Goal: Task Accomplishment & Management: Complete application form

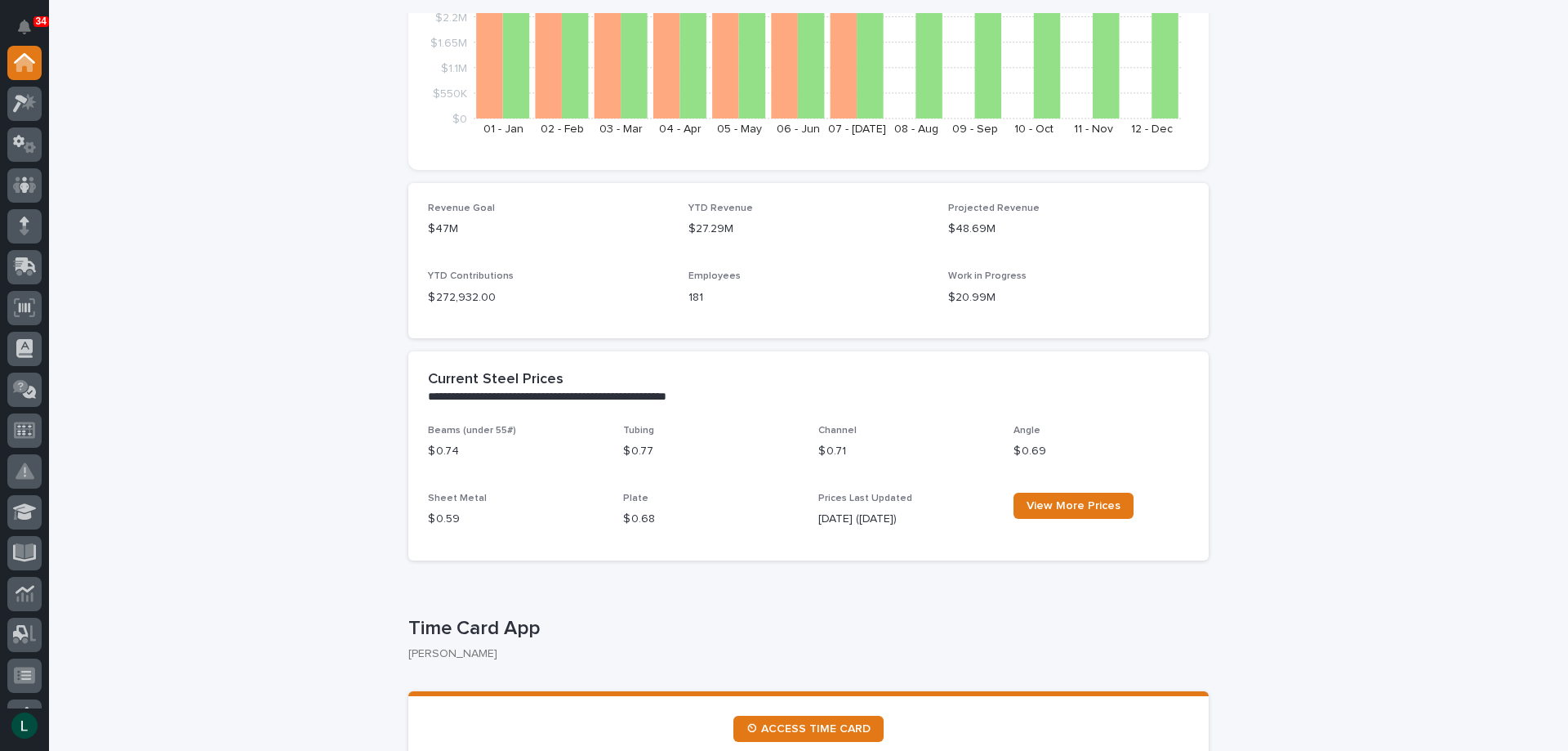
scroll to position [653, 0]
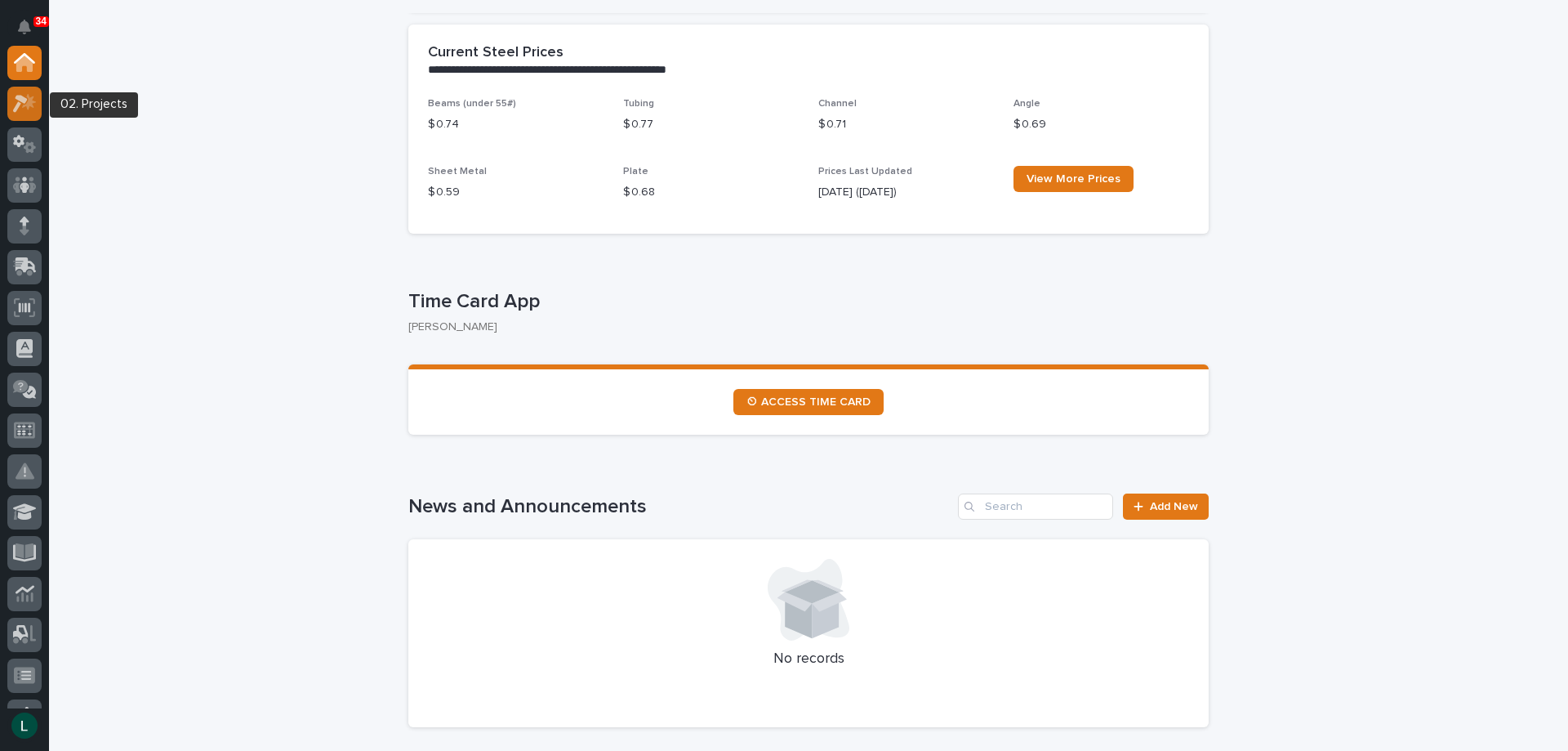
click at [30, 103] on icon at bounding box center [29, 101] width 14 height 17
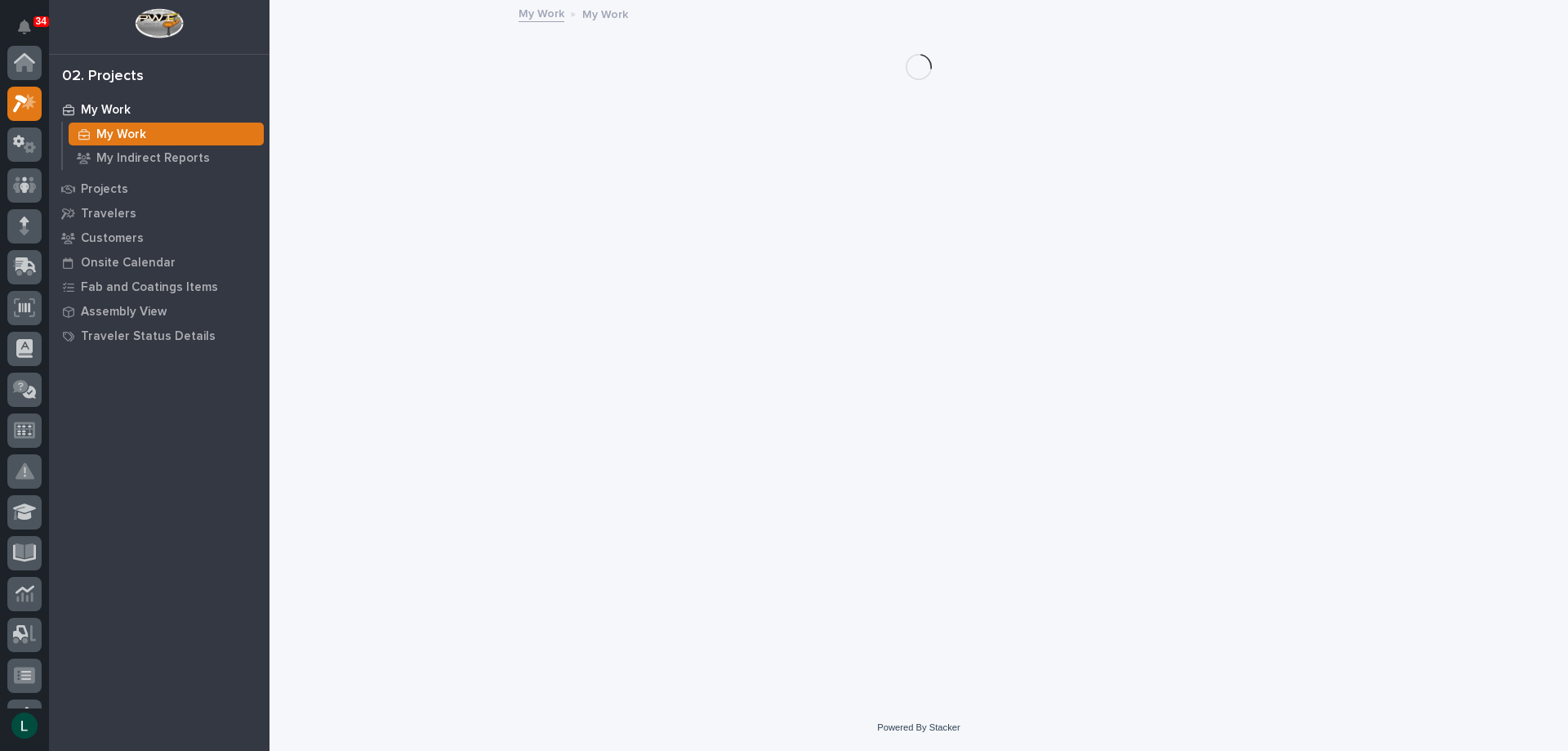
scroll to position [41, 0]
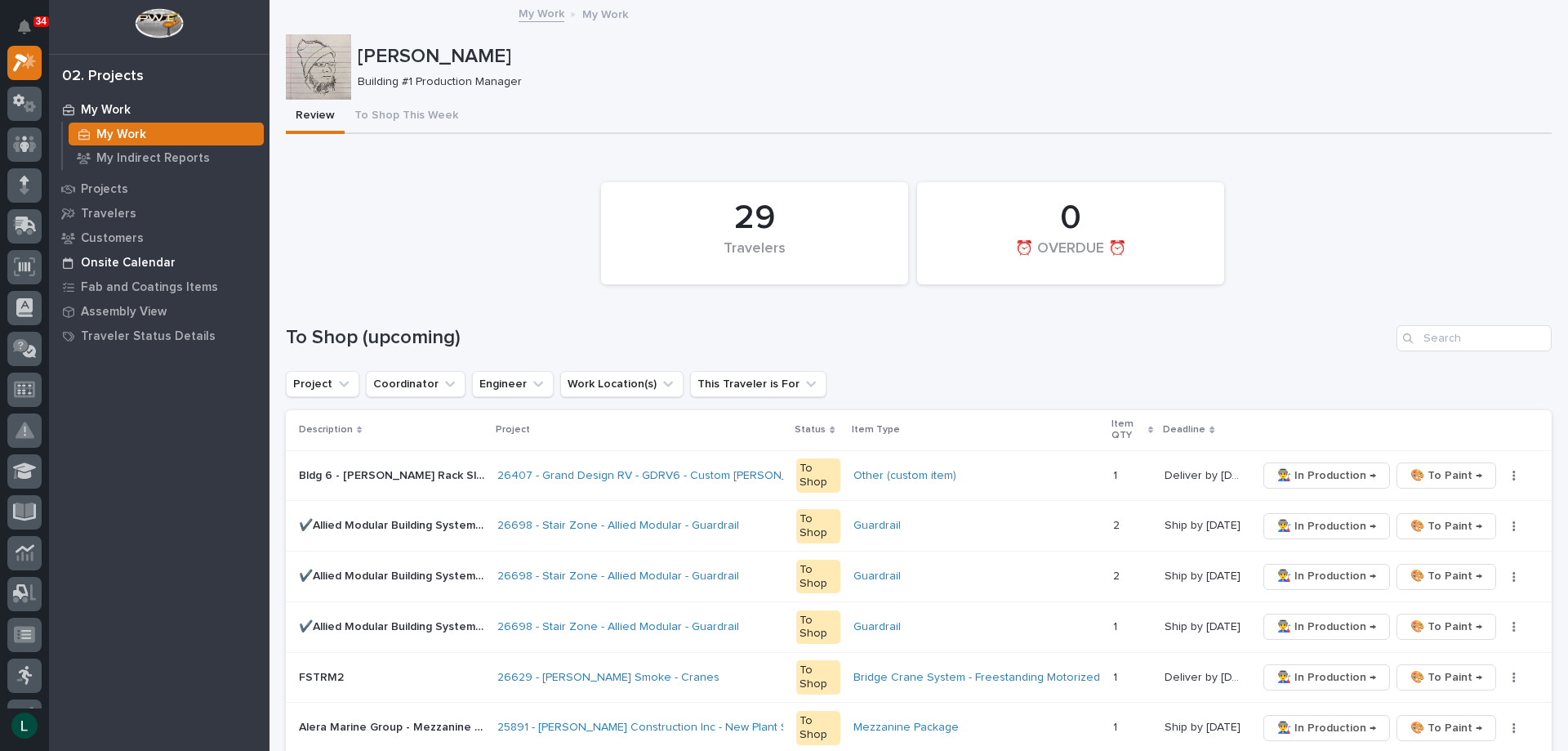
click at [101, 261] on p "Onsite Calendar" at bounding box center [128, 263] width 95 height 15
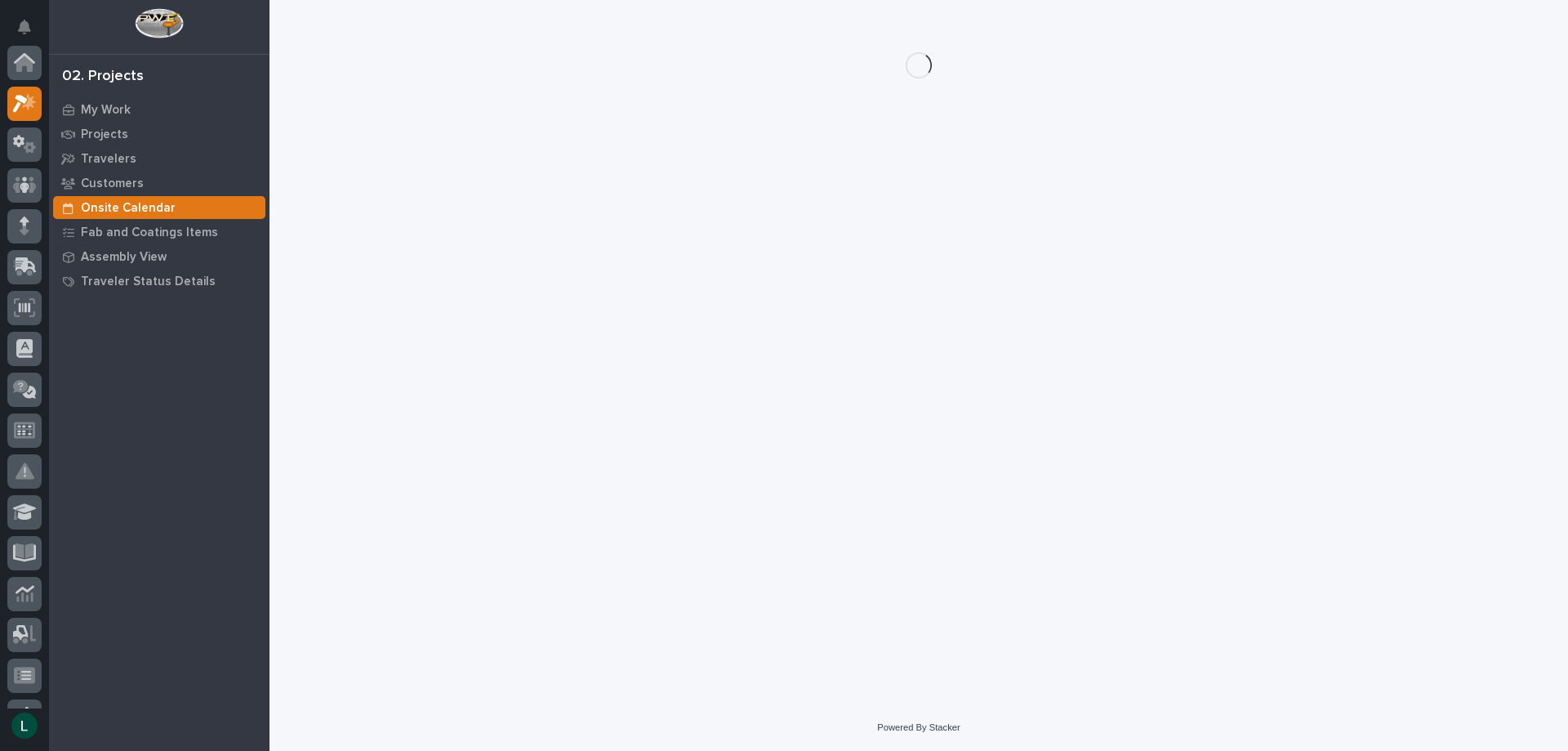
scroll to position [41, 0]
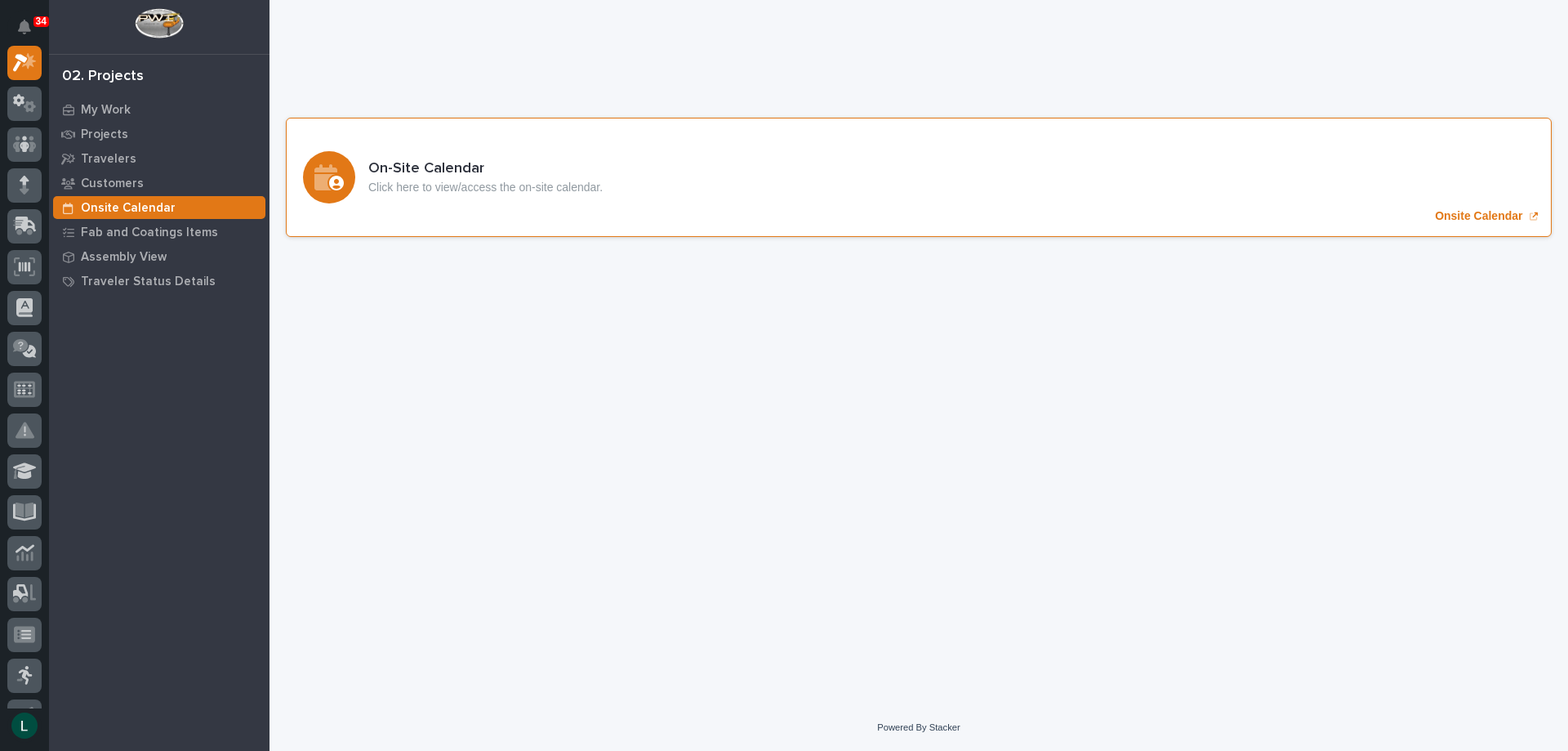
click at [333, 173] on icon "Onsite Calendar" at bounding box center [326, 177] width 23 height 26
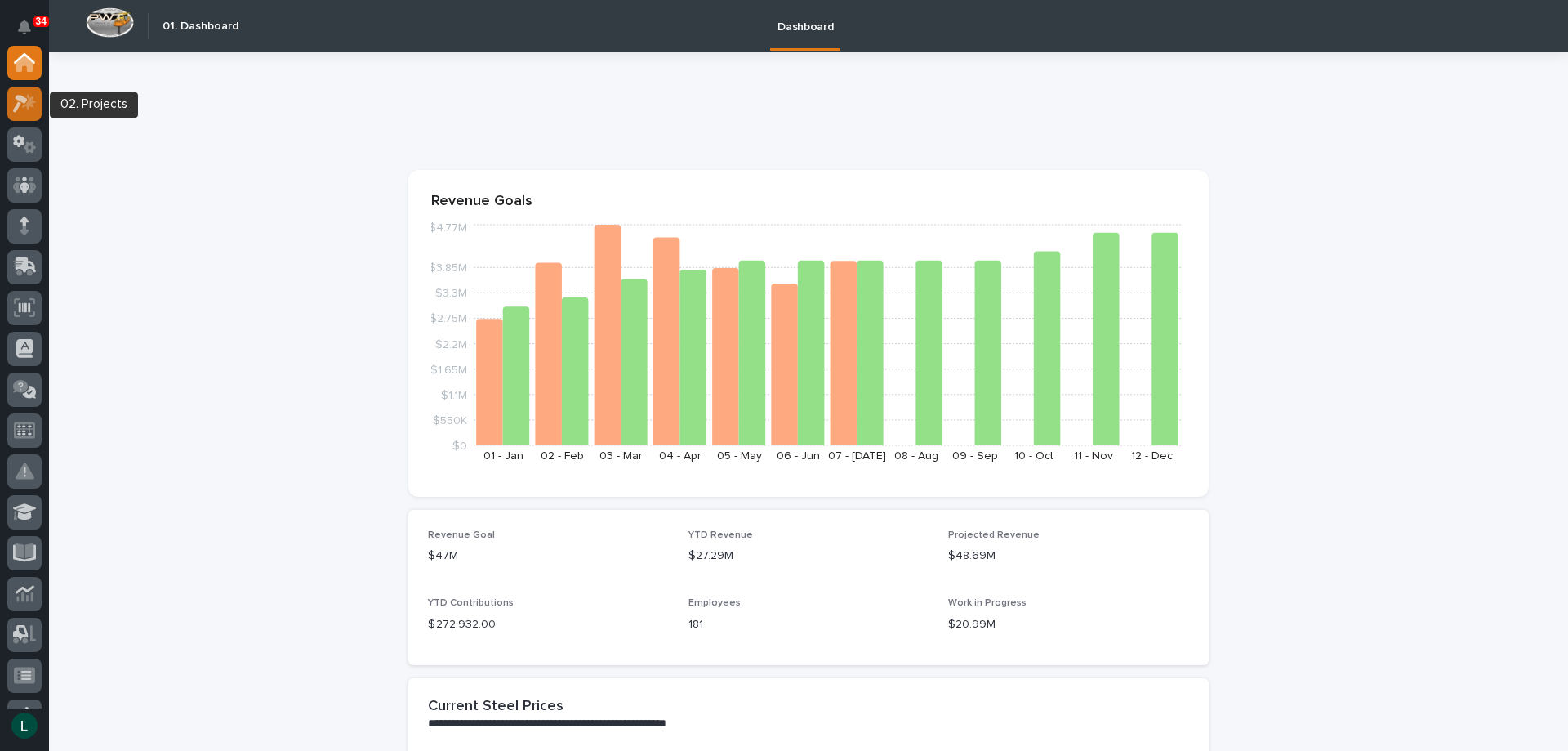
click at [30, 99] on icon at bounding box center [29, 101] width 14 height 17
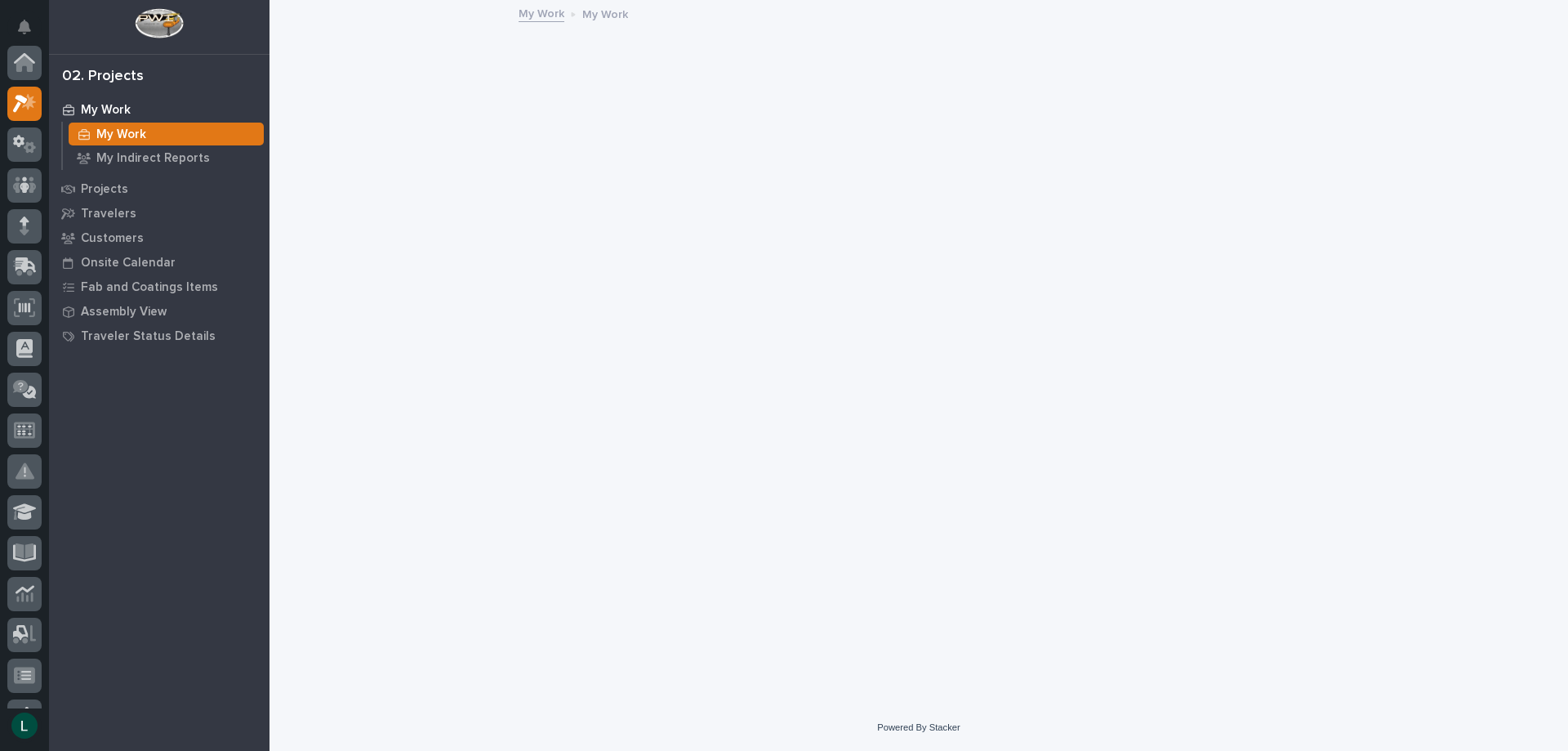
scroll to position [41, 0]
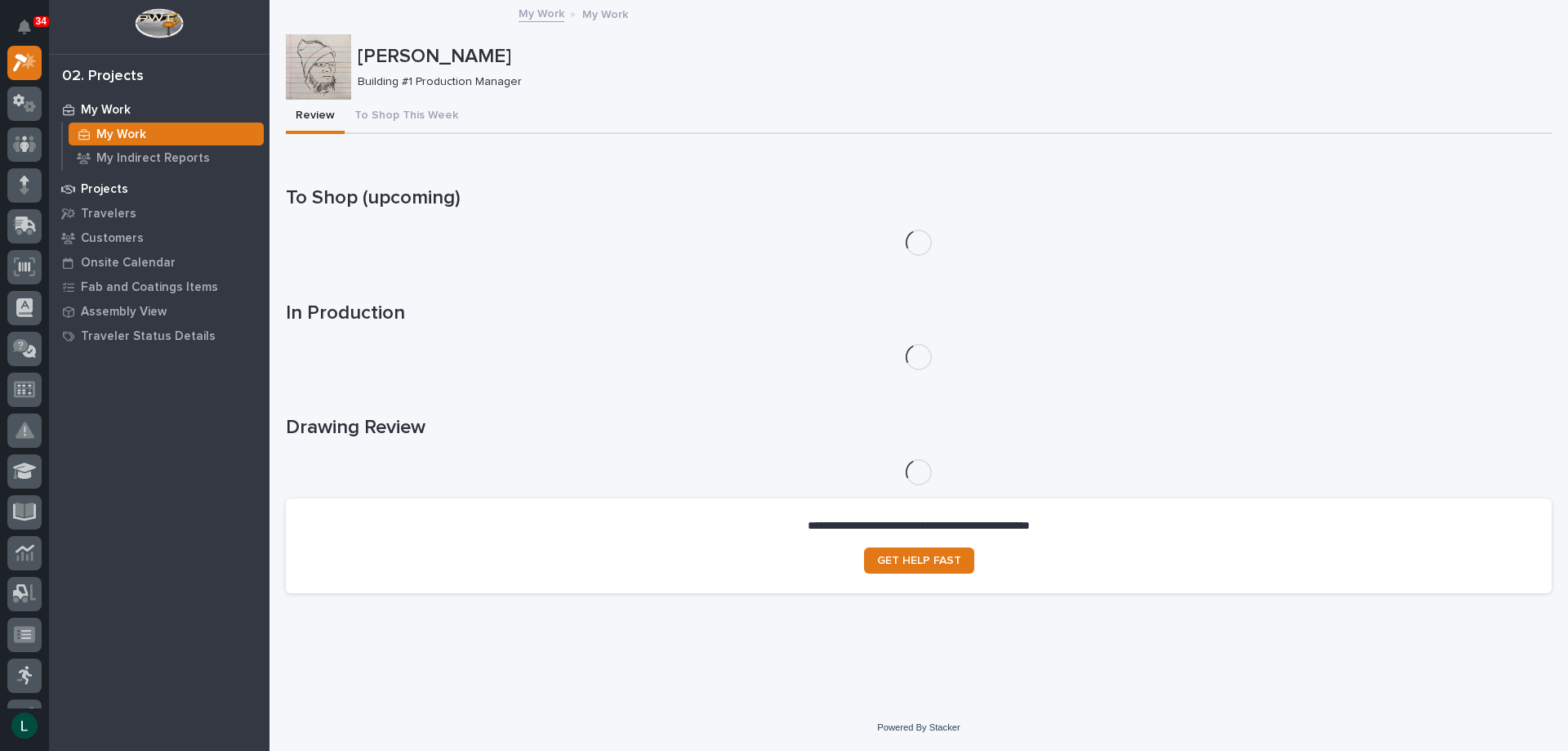
click at [113, 186] on p "Projects" at bounding box center [104, 189] width 47 height 15
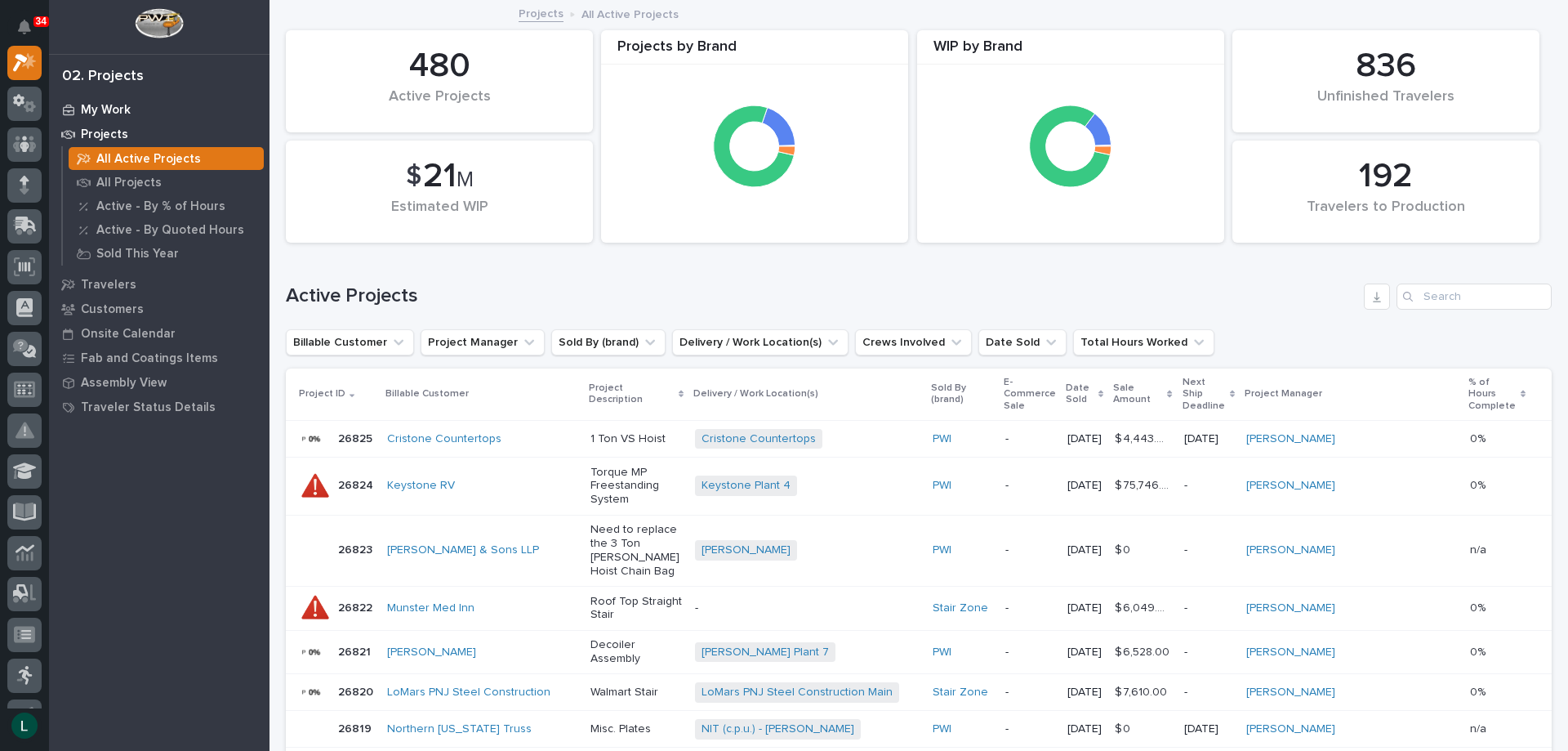
click at [104, 105] on p "My Work" at bounding box center [106, 111] width 50 height 15
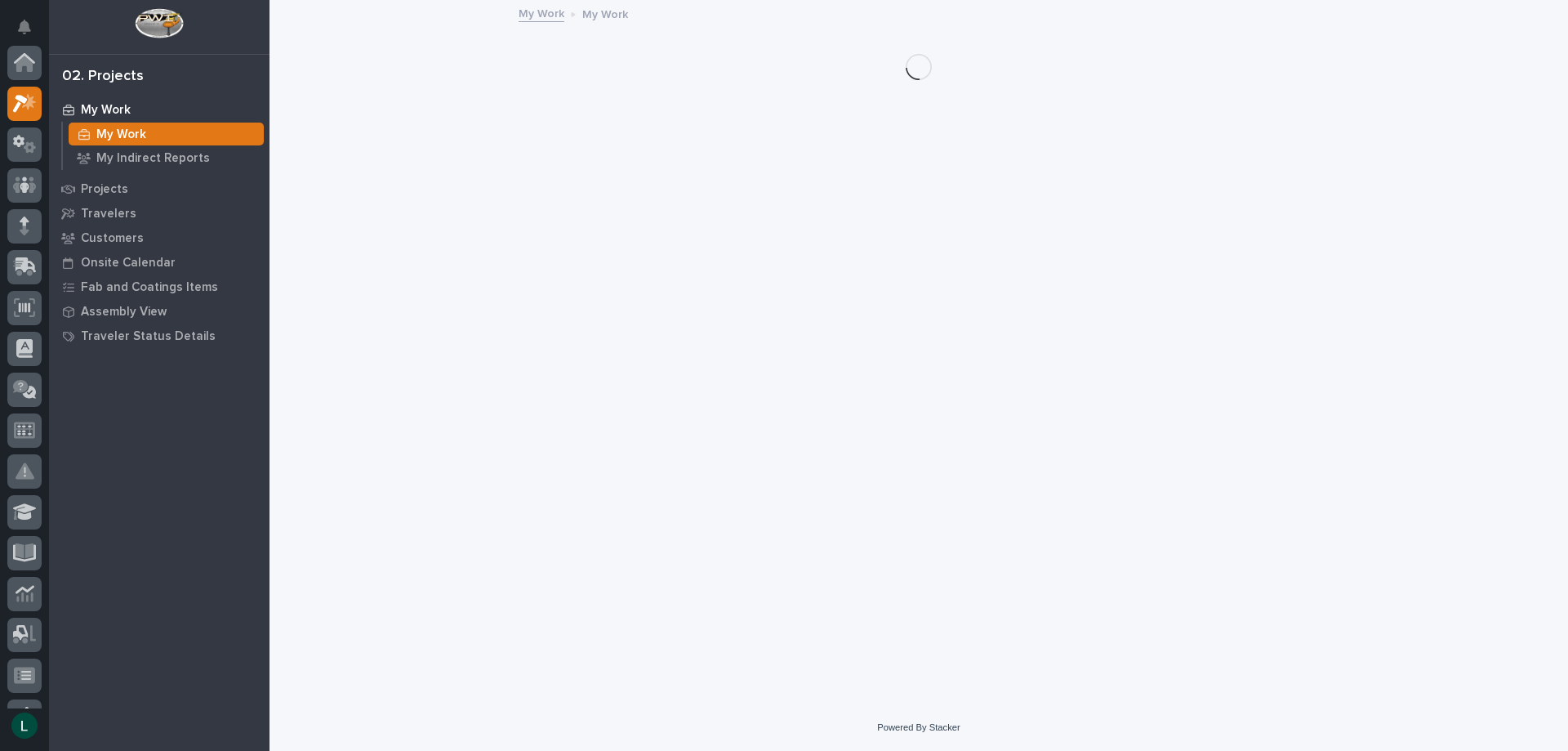
scroll to position [41, 0]
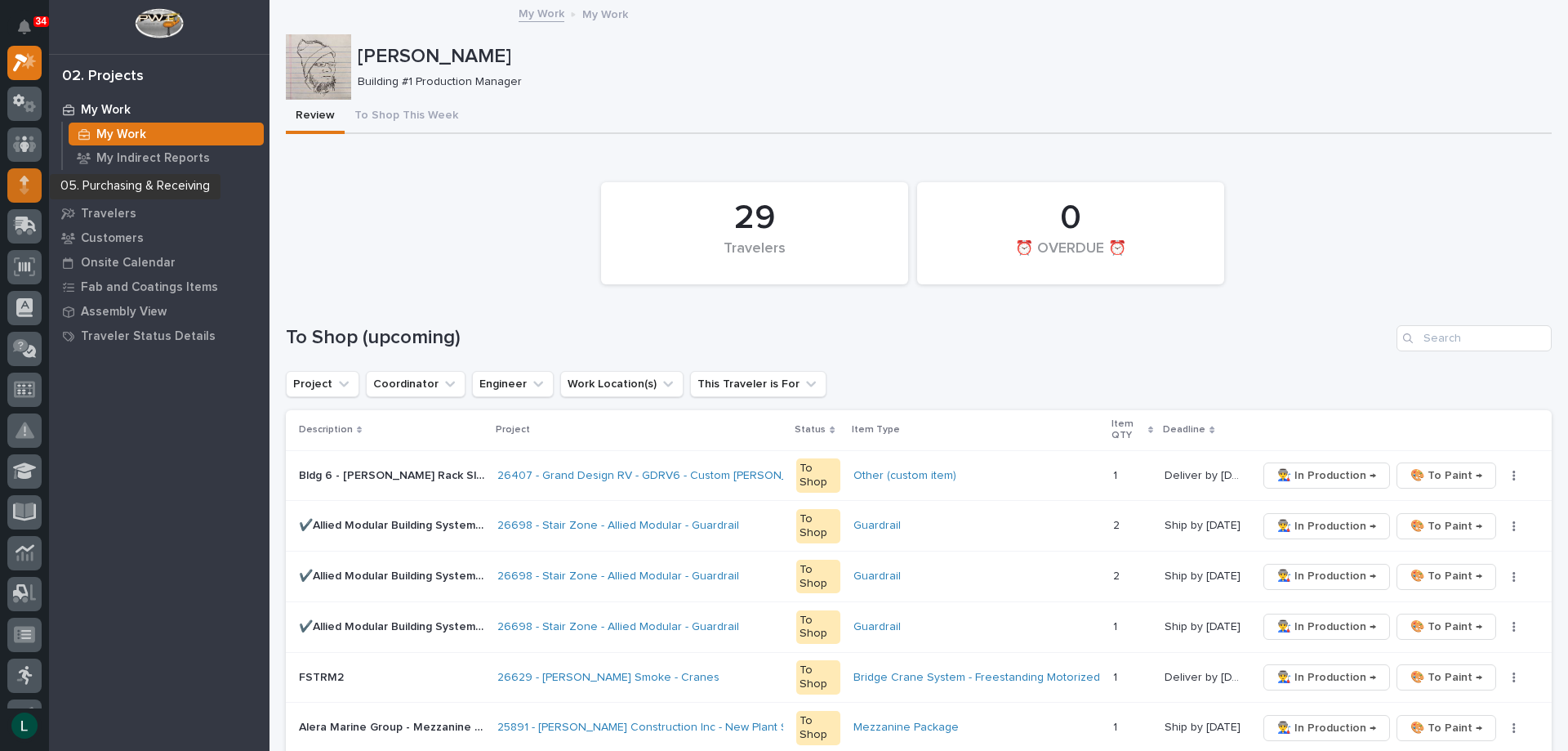
click at [27, 185] on icon at bounding box center [24, 185] width 10 height 18
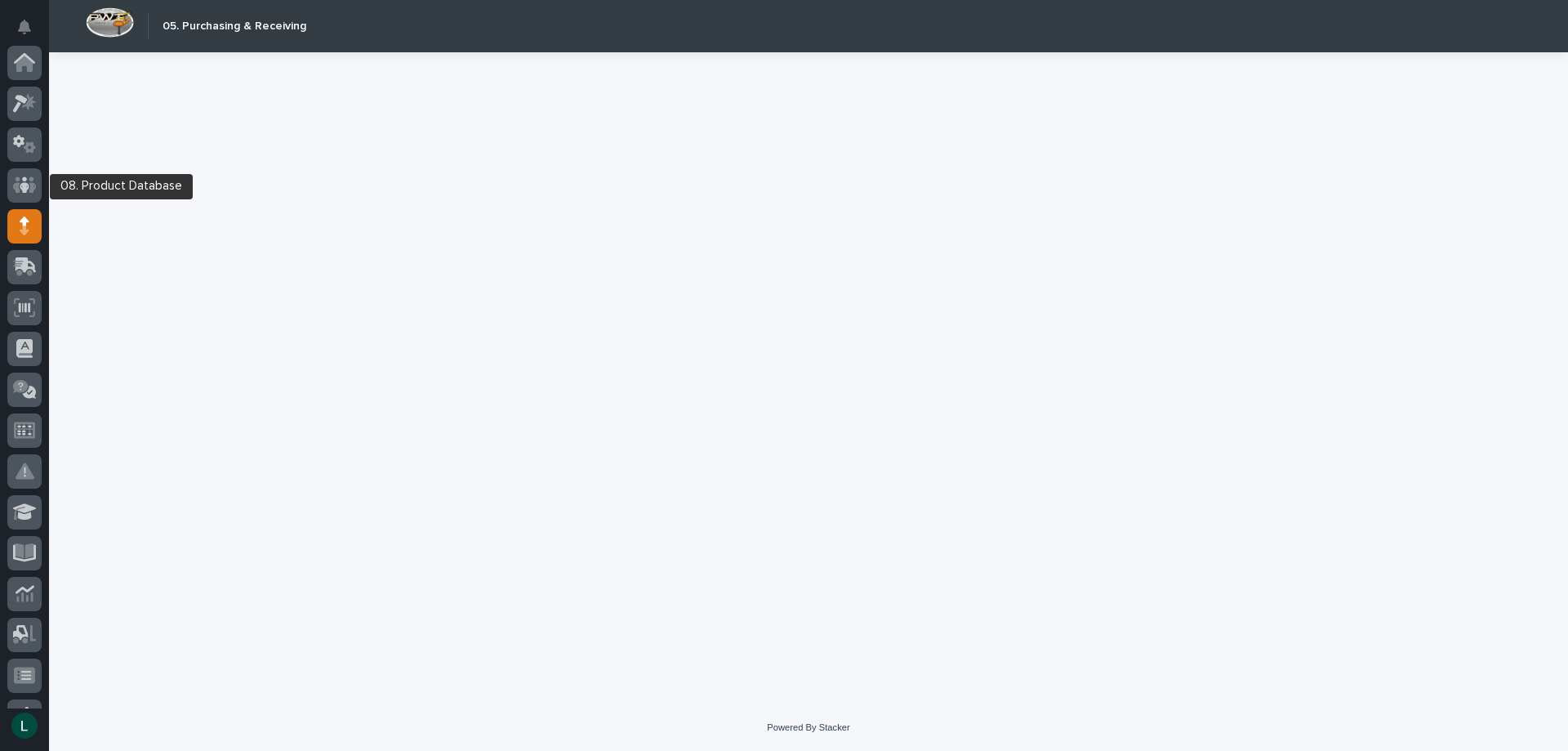
scroll to position [163, 0]
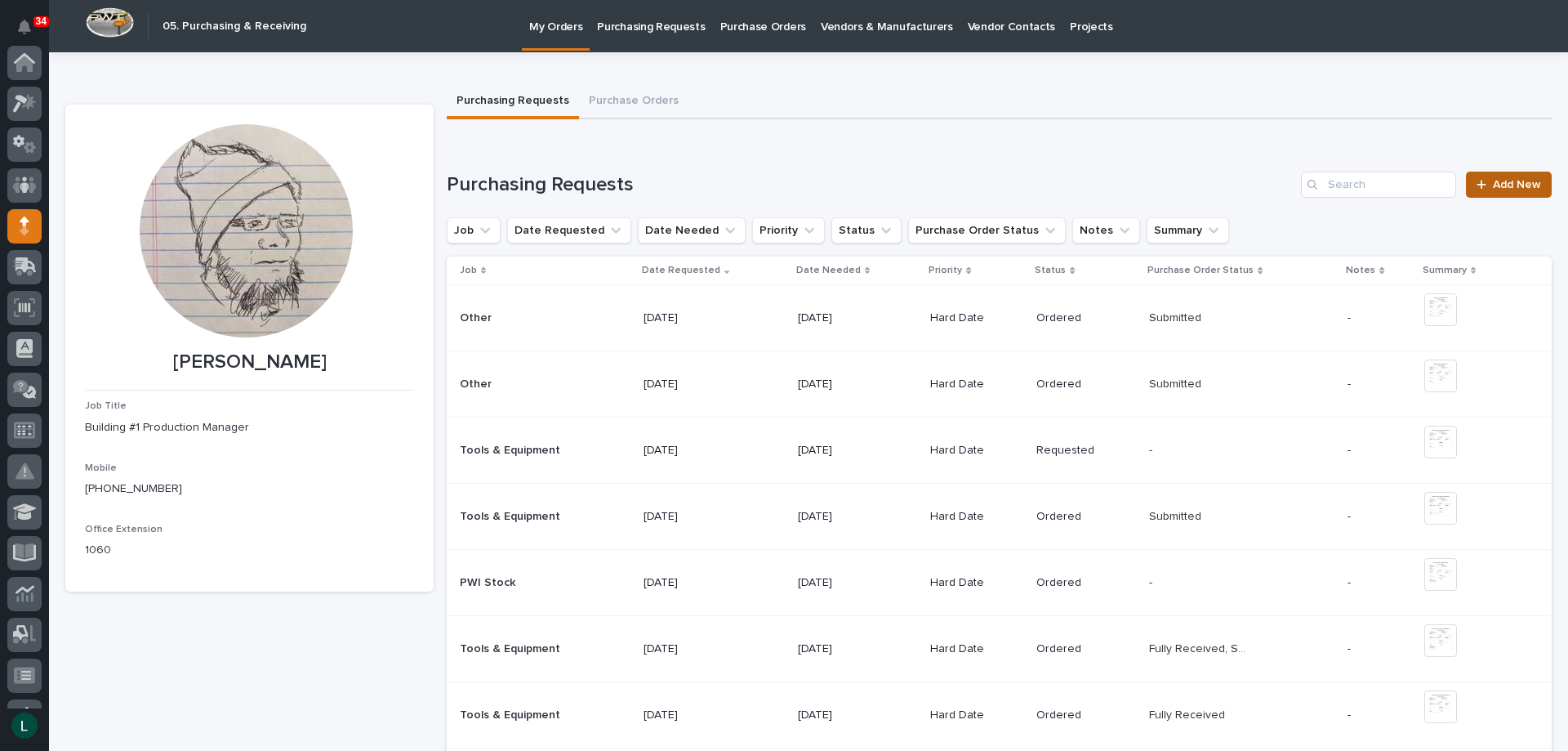
click at [1492, 180] on span "Add New" at bounding box center [1516, 185] width 48 height 11
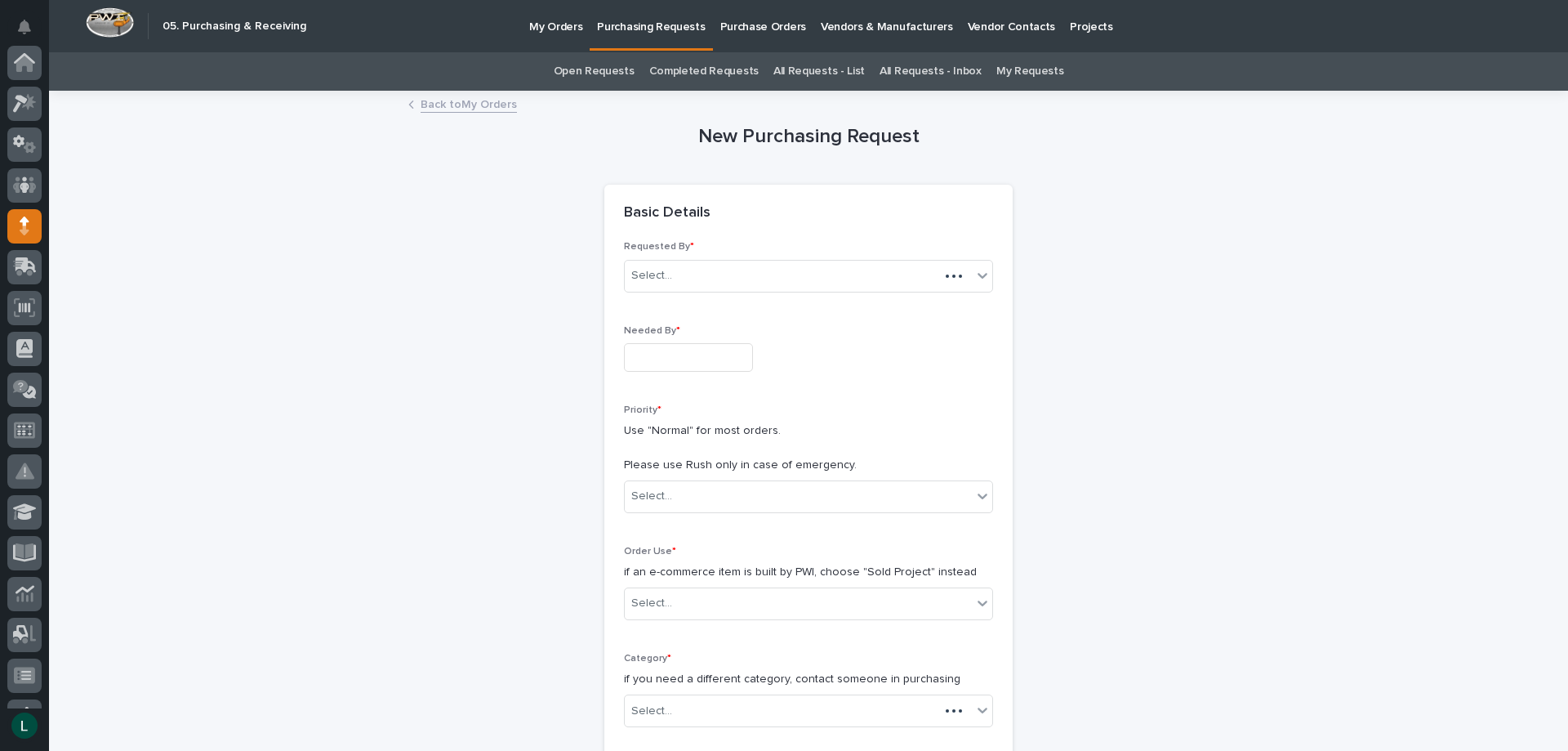
scroll to position [163, 0]
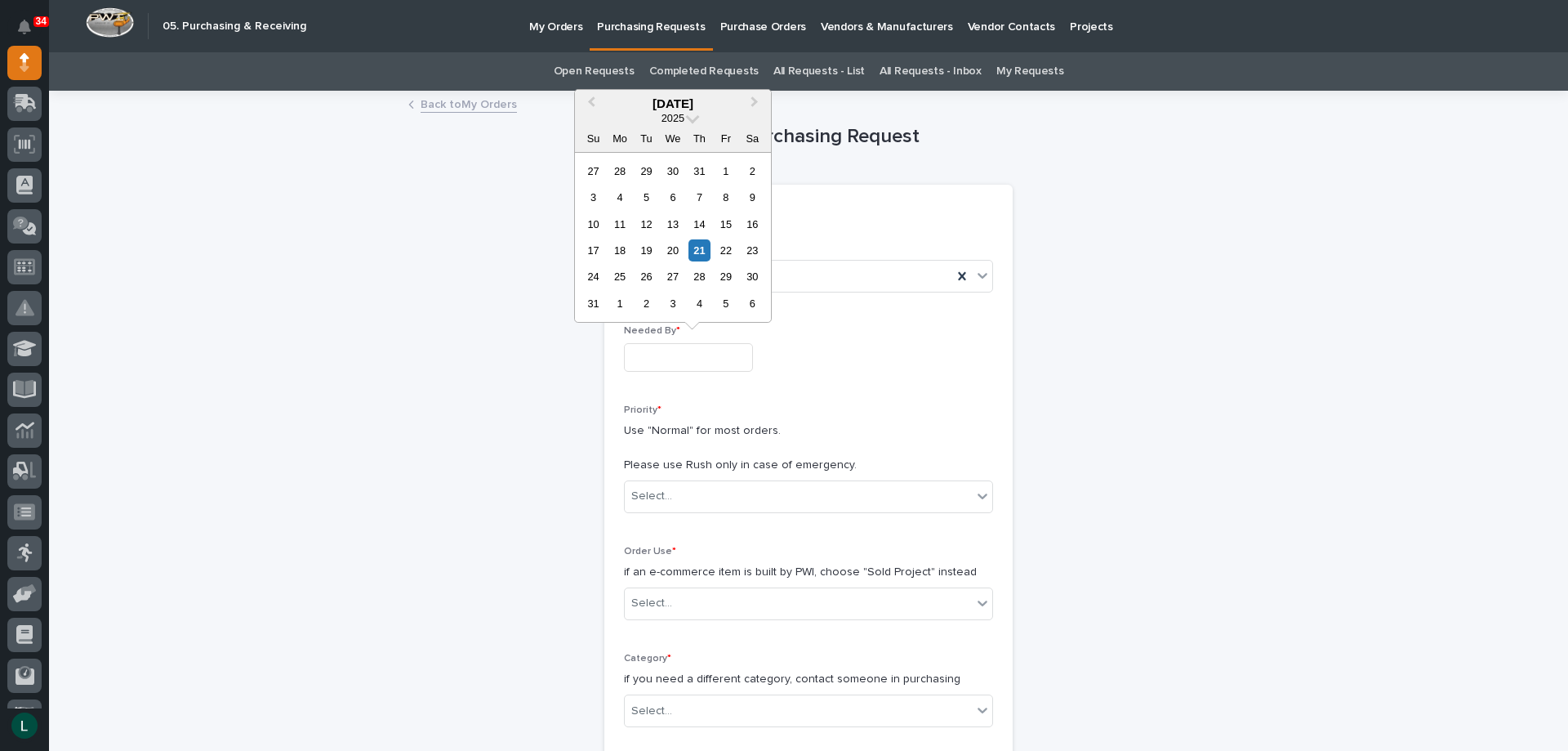
click at [680, 355] on input "text" at bounding box center [688, 357] width 129 height 29
click at [729, 278] on div "29" at bounding box center [726, 277] width 22 height 22
type input "**********"
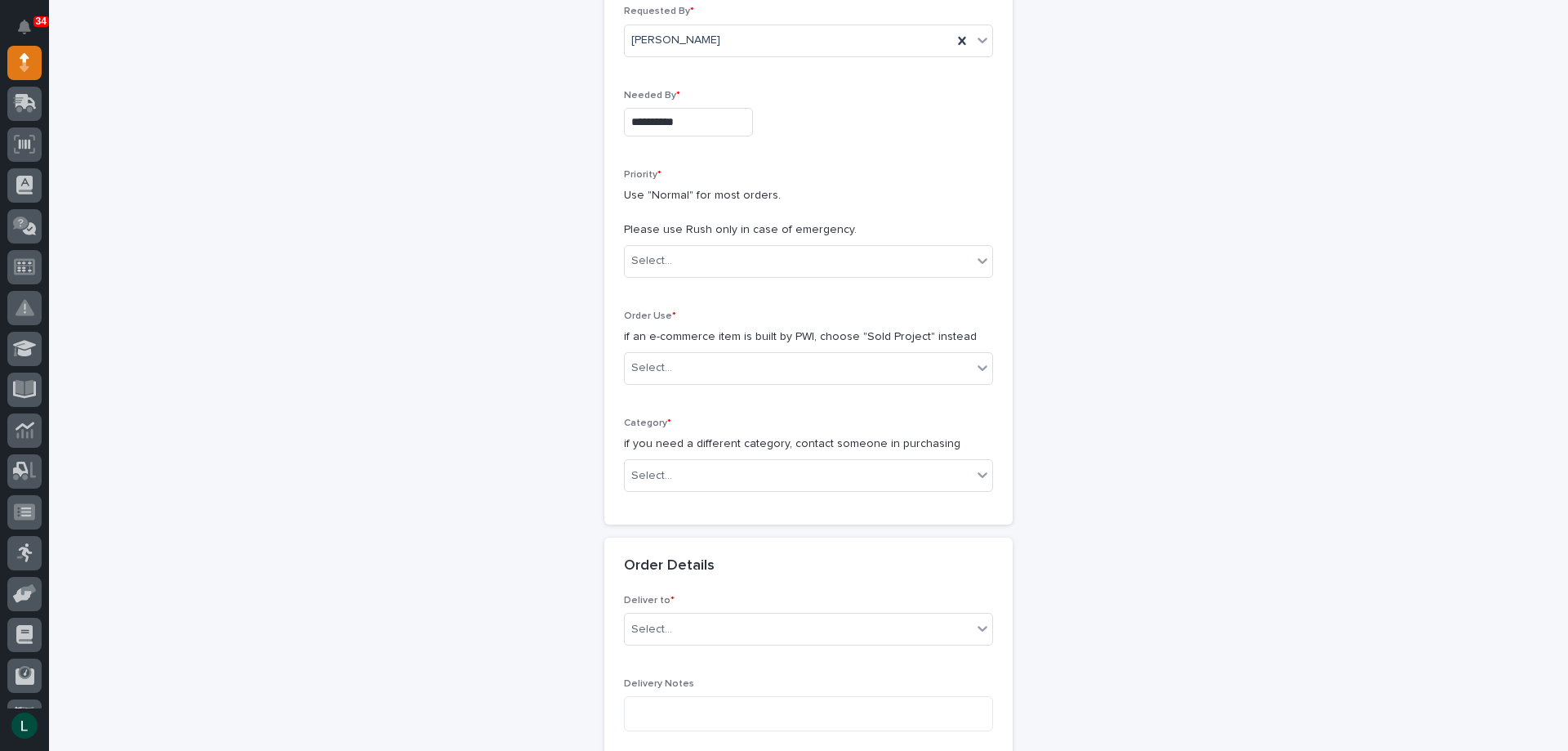
scroll to position [245, 0]
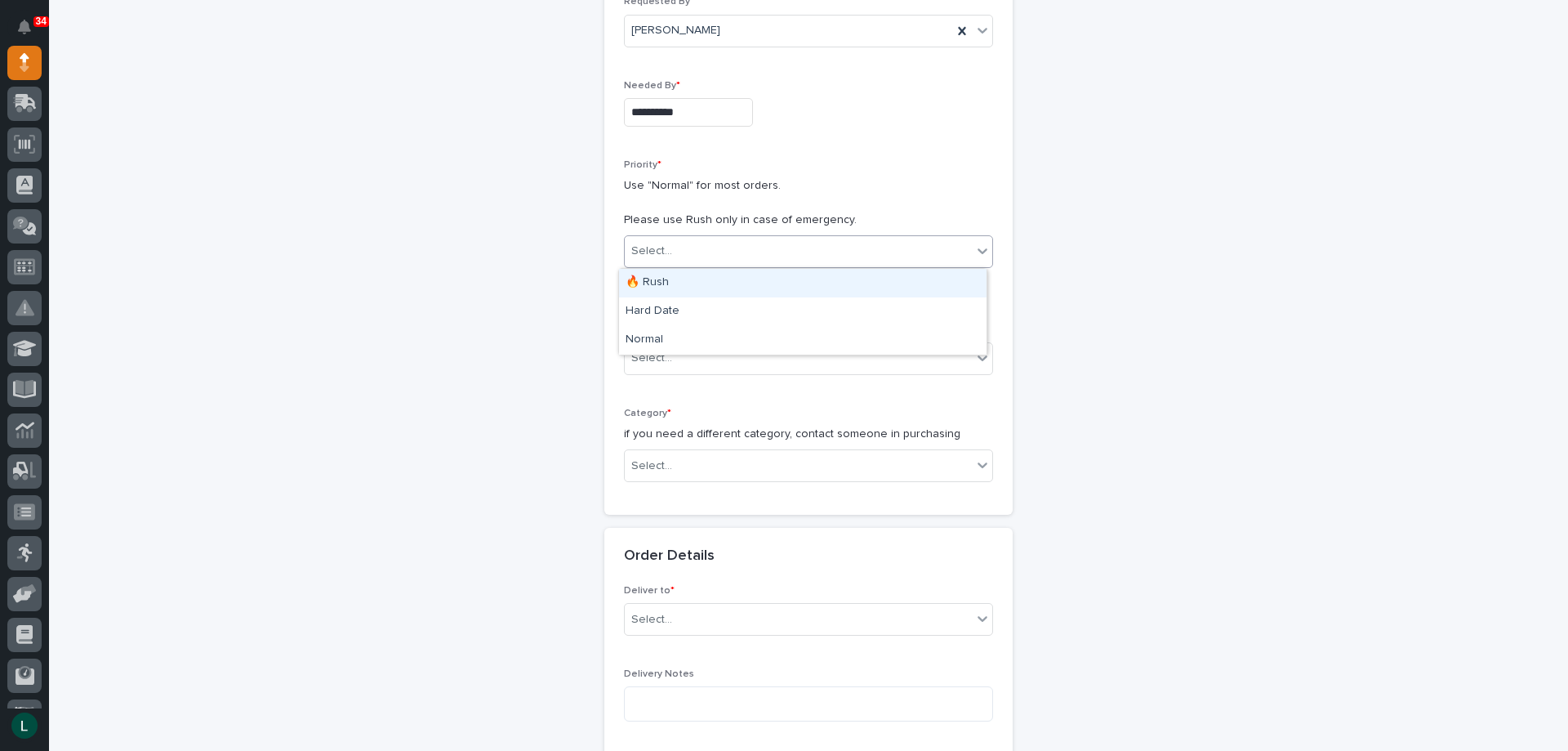
click at [799, 239] on div "Select..." at bounding box center [798, 251] width 347 height 27
click at [814, 305] on div "Hard Date" at bounding box center [802, 311] width 367 height 29
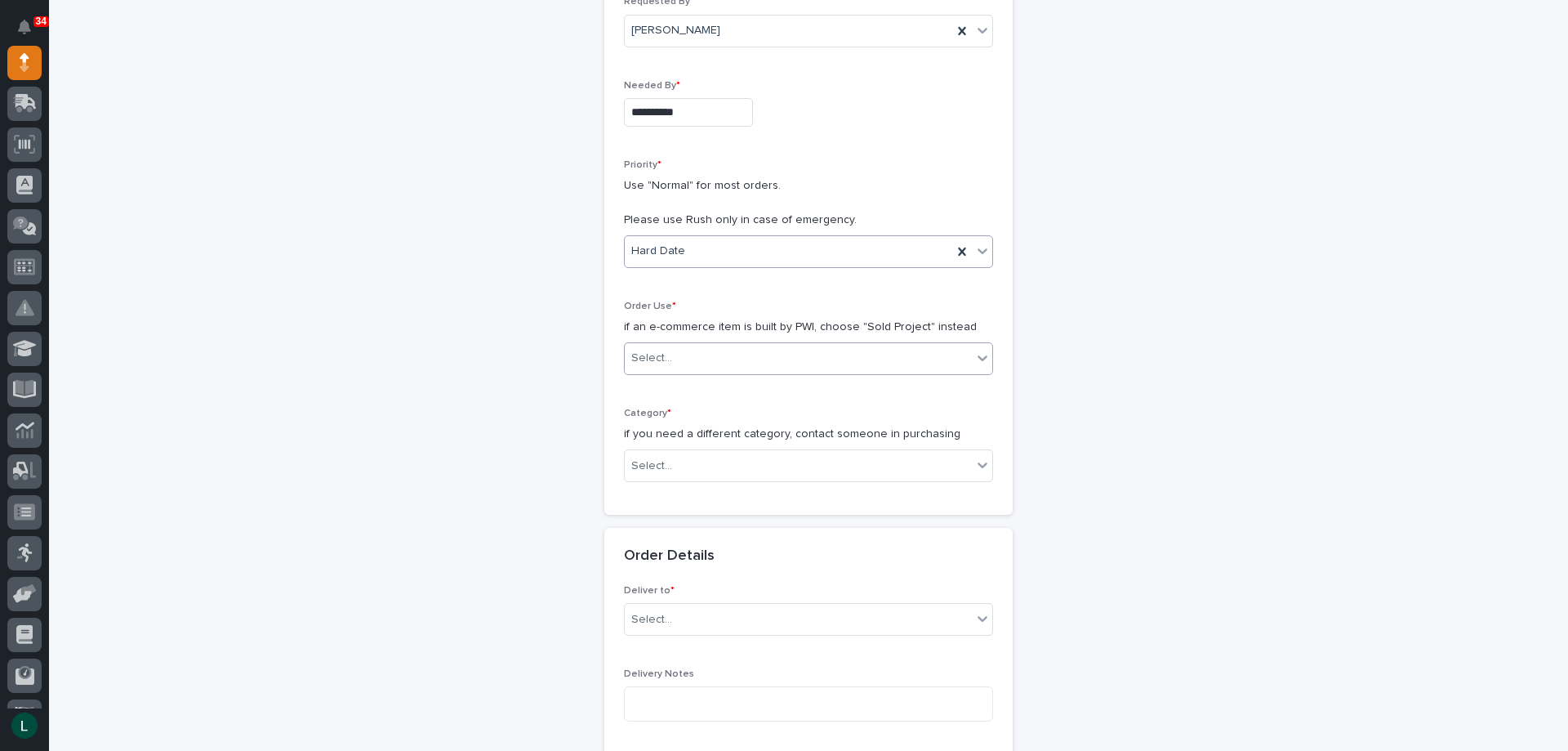
click at [812, 346] on div "Select..." at bounding box center [798, 358] width 347 height 27
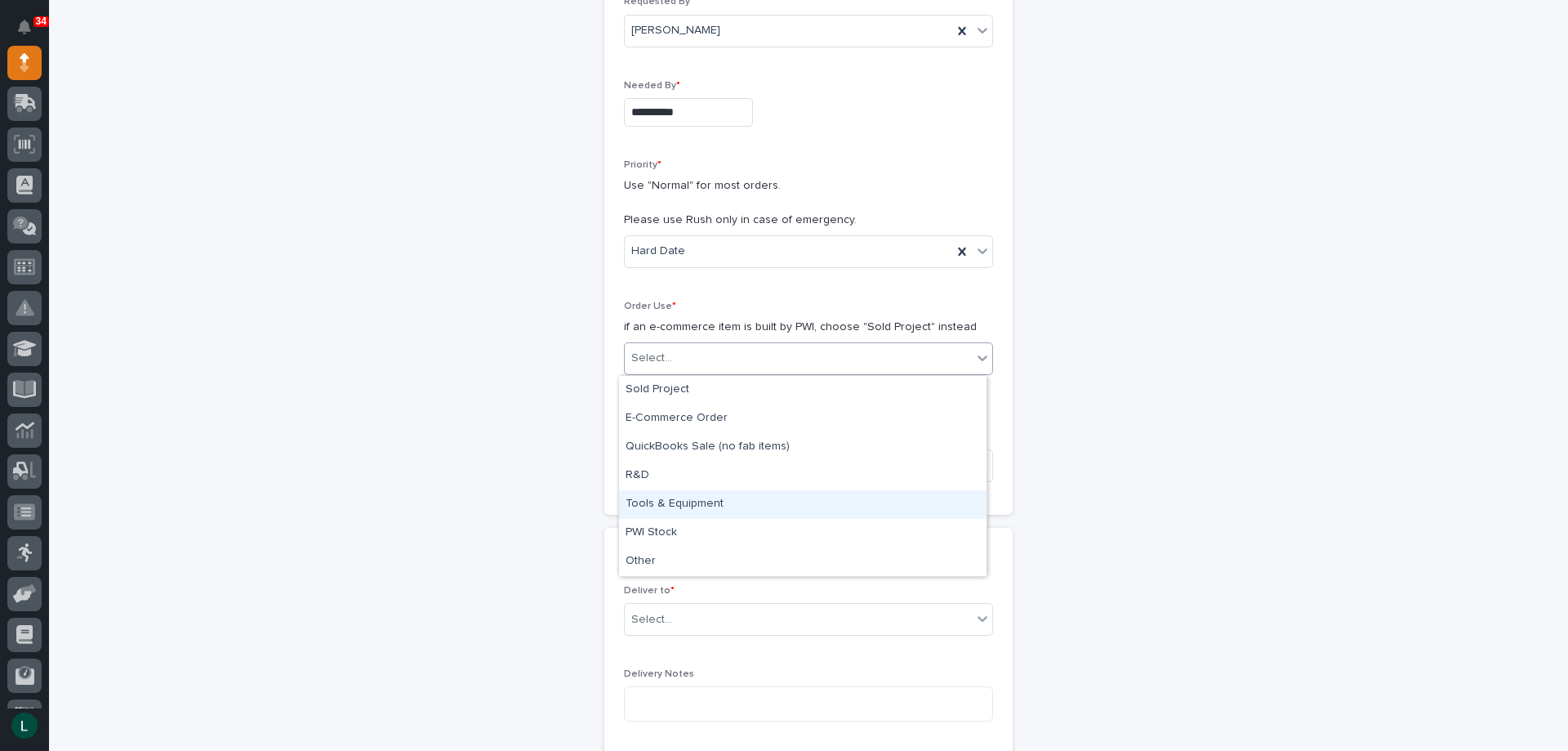
click at [739, 495] on div "Tools & Equipment" at bounding box center [802, 504] width 367 height 29
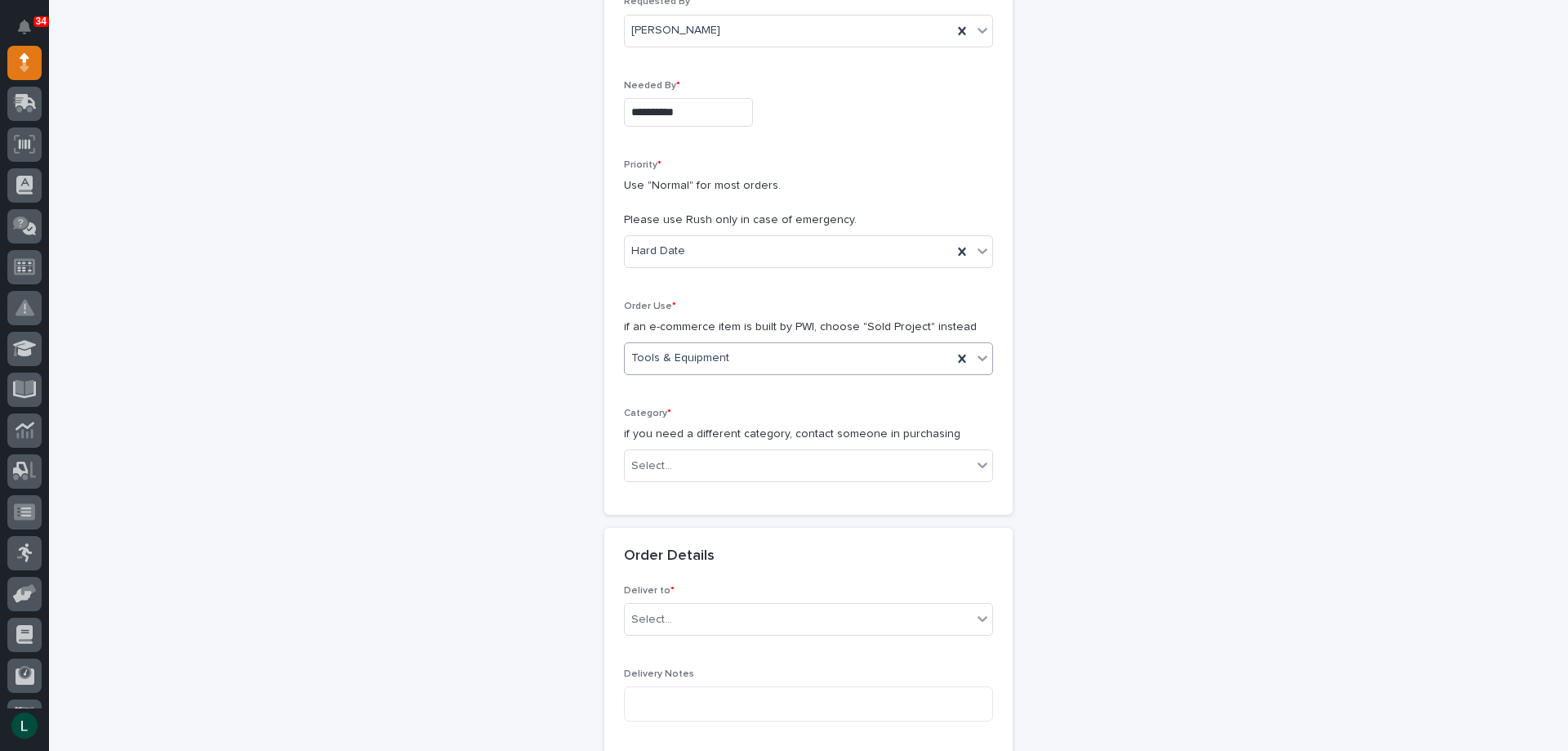
scroll to position [409, 0]
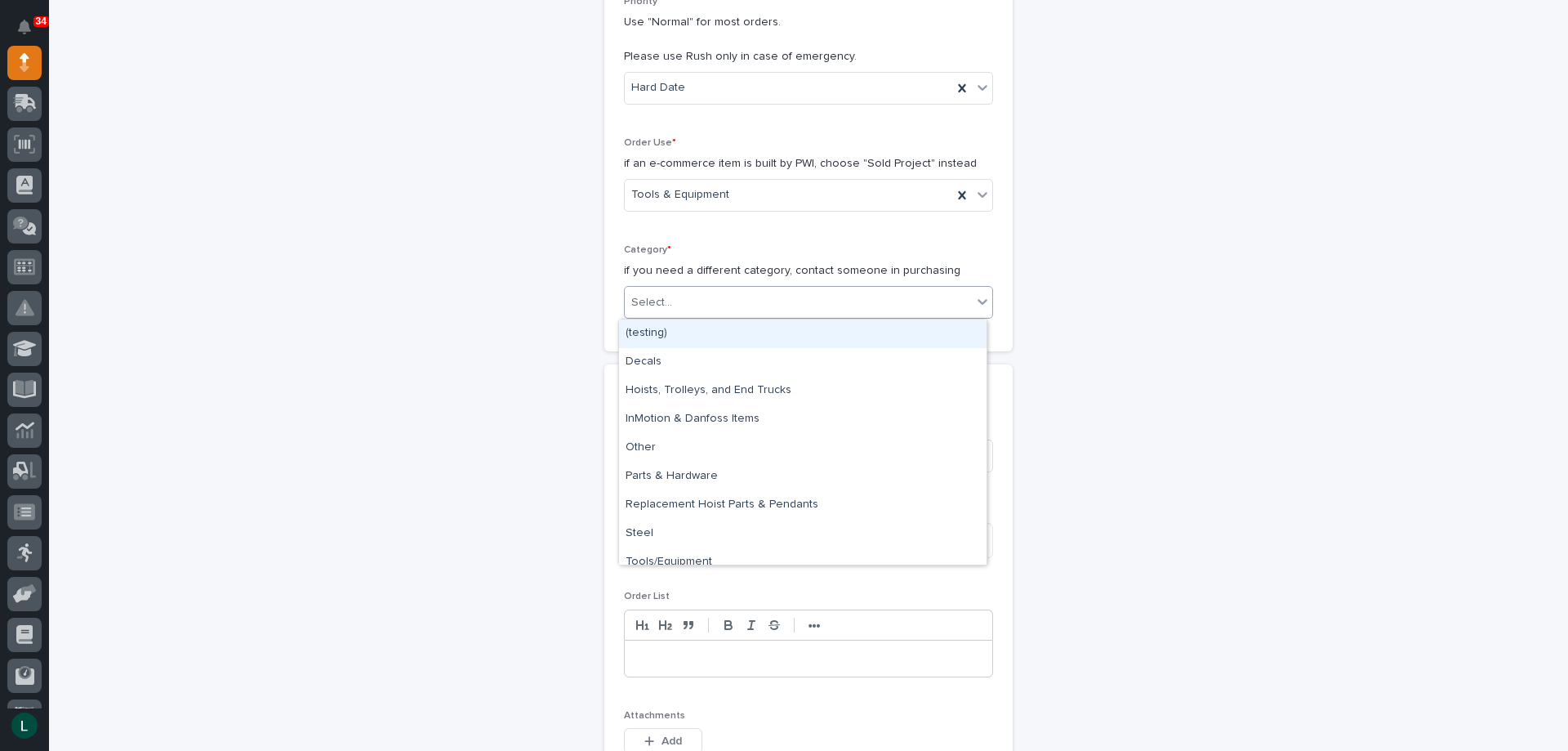
click at [918, 288] on div "Select..." at bounding box center [808, 302] width 369 height 32
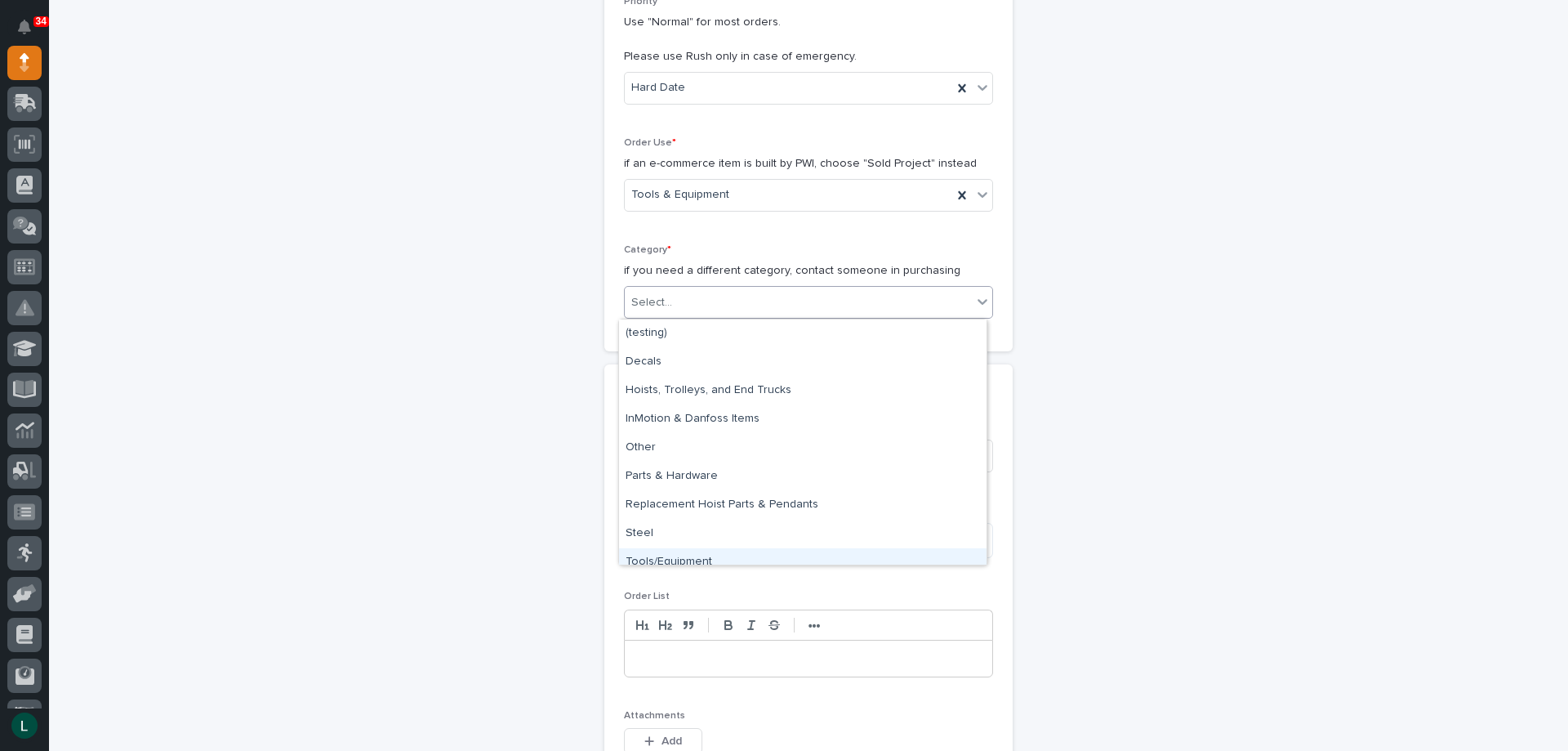
click at [732, 551] on div "Tools/Equipment" at bounding box center [802, 562] width 367 height 29
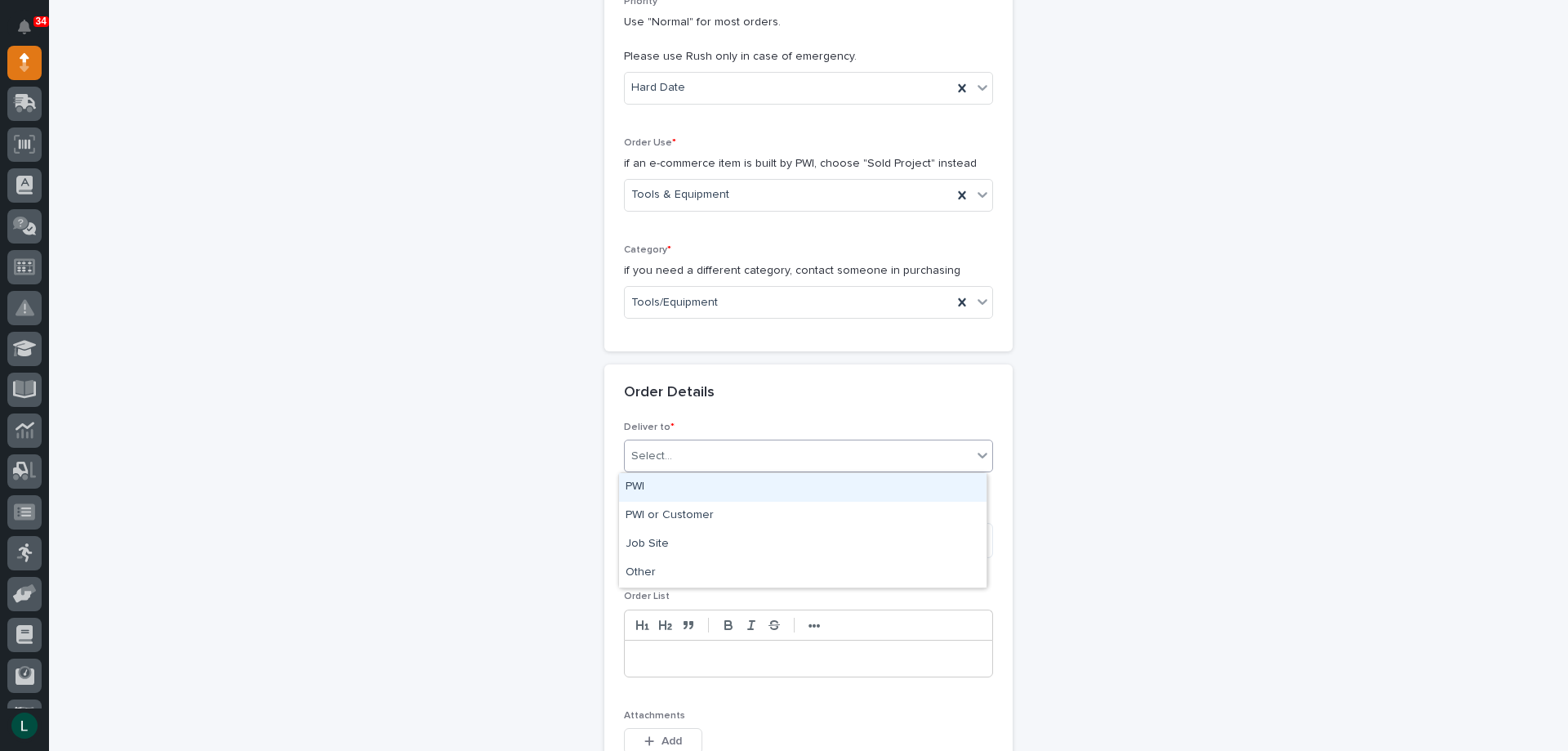
click at [898, 445] on div "Select..." at bounding box center [798, 456] width 347 height 27
click at [804, 477] on div "PWI" at bounding box center [802, 487] width 367 height 29
click at [795, 544] on textarea at bounding box center [808, 541] width 369 height 35
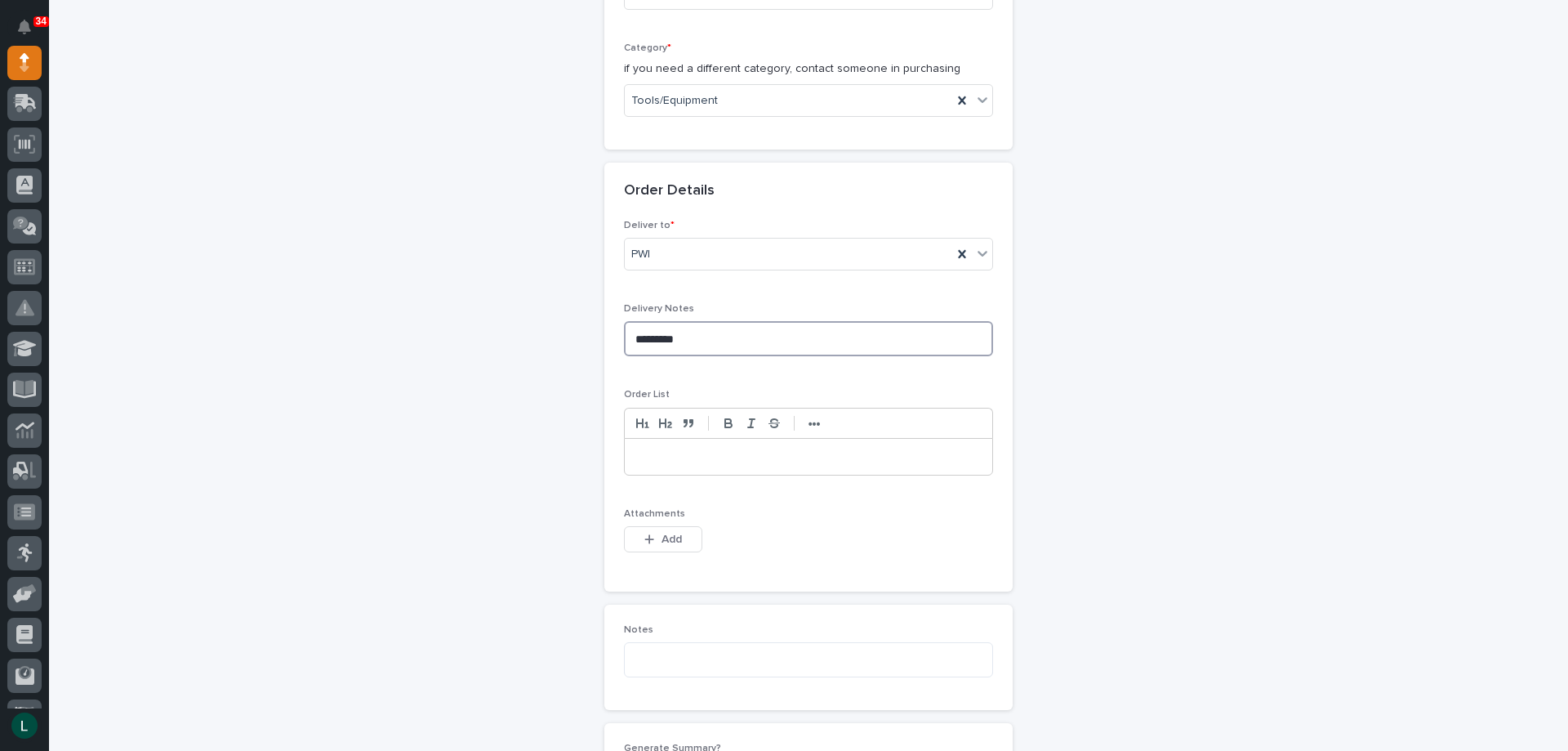
scroll to position [653, 0]
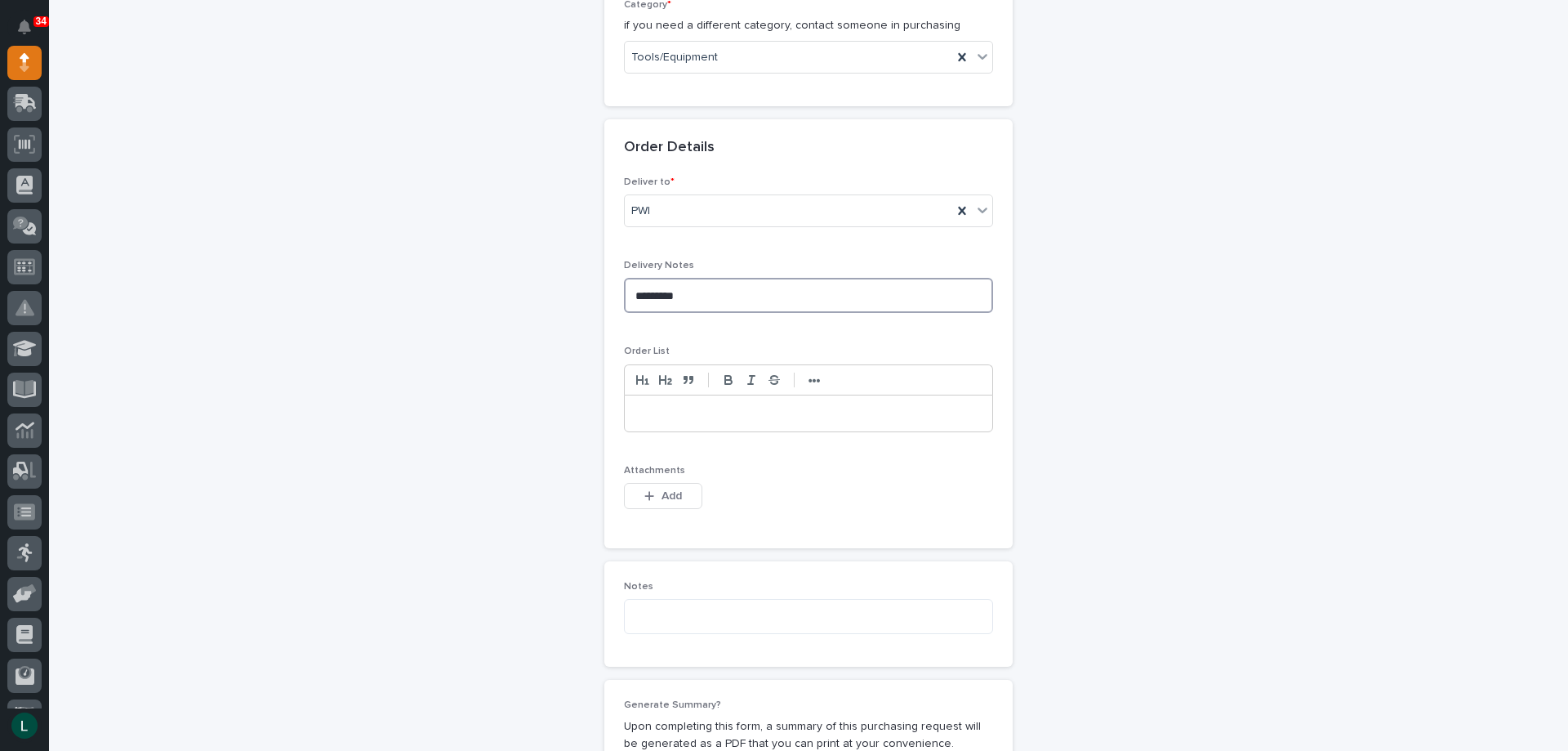
type textarea "*********"
click at [697, 413] on p at bounding box center [809, 413] width 343 height 17
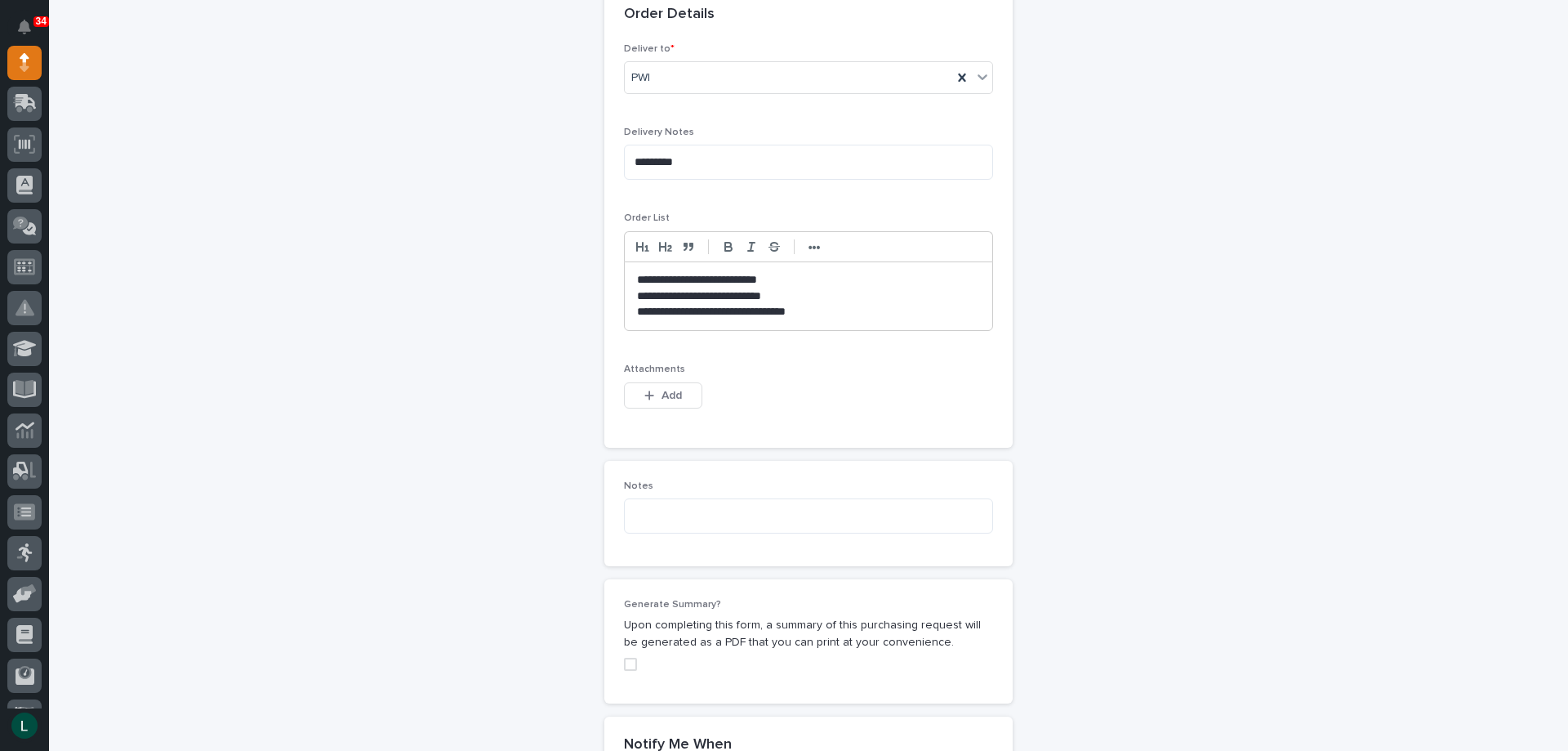
scroll to position [1143, 0]
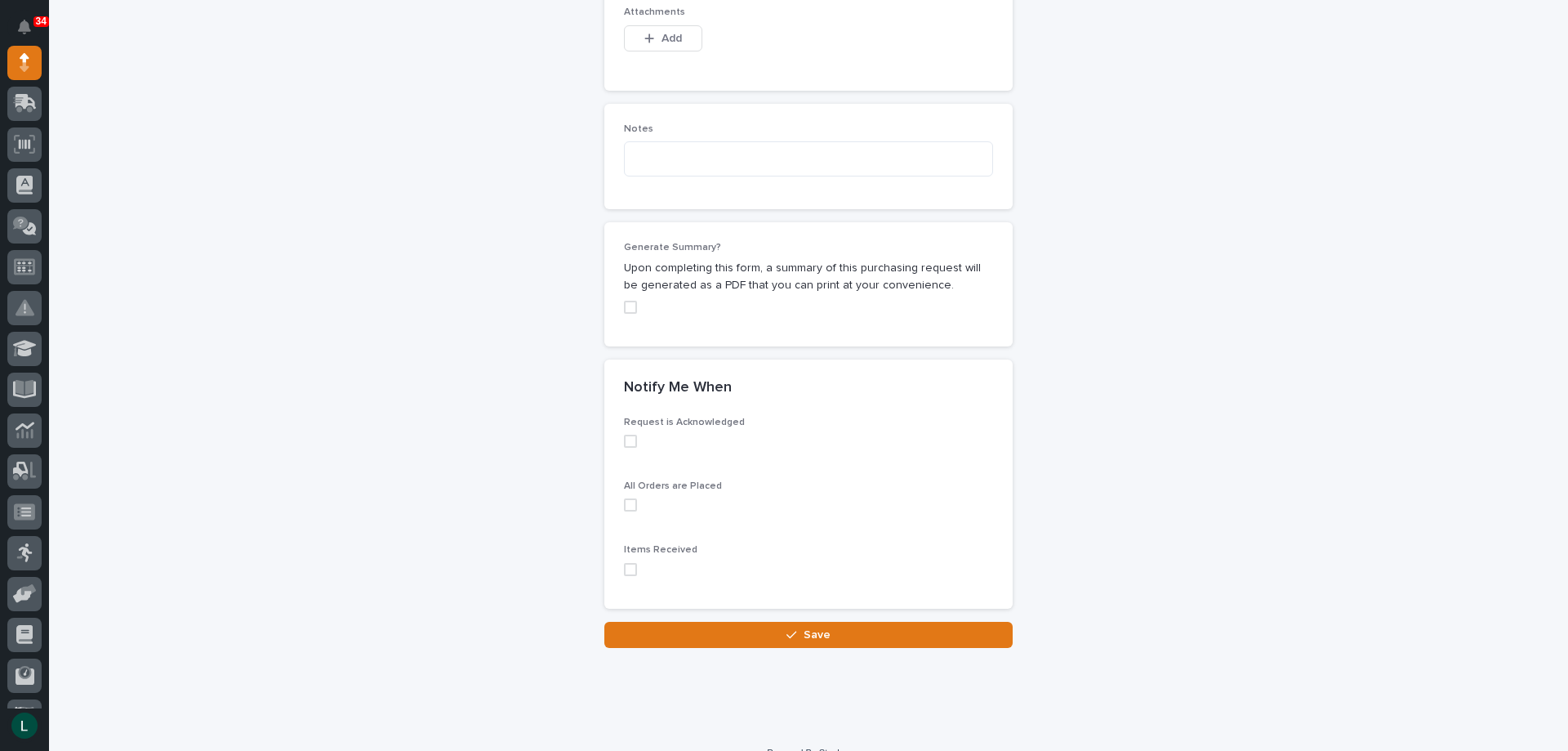
click at [627, 443] on span at bounding box center [630, 441] width 13 height 13
drag, startPoint x: 623, startPoint y: 505, endPoint x: 624, endPoint y: 540, distance: 35.0
click at [624, 507] on span at bounding box center [630, 505] width 13 height 13
click at [627, 573] on span at bounding box center [630, 569] width 13 height 13
click at [804, 630] on span "Save" at bounding box center [816, 635] width 27 height 15
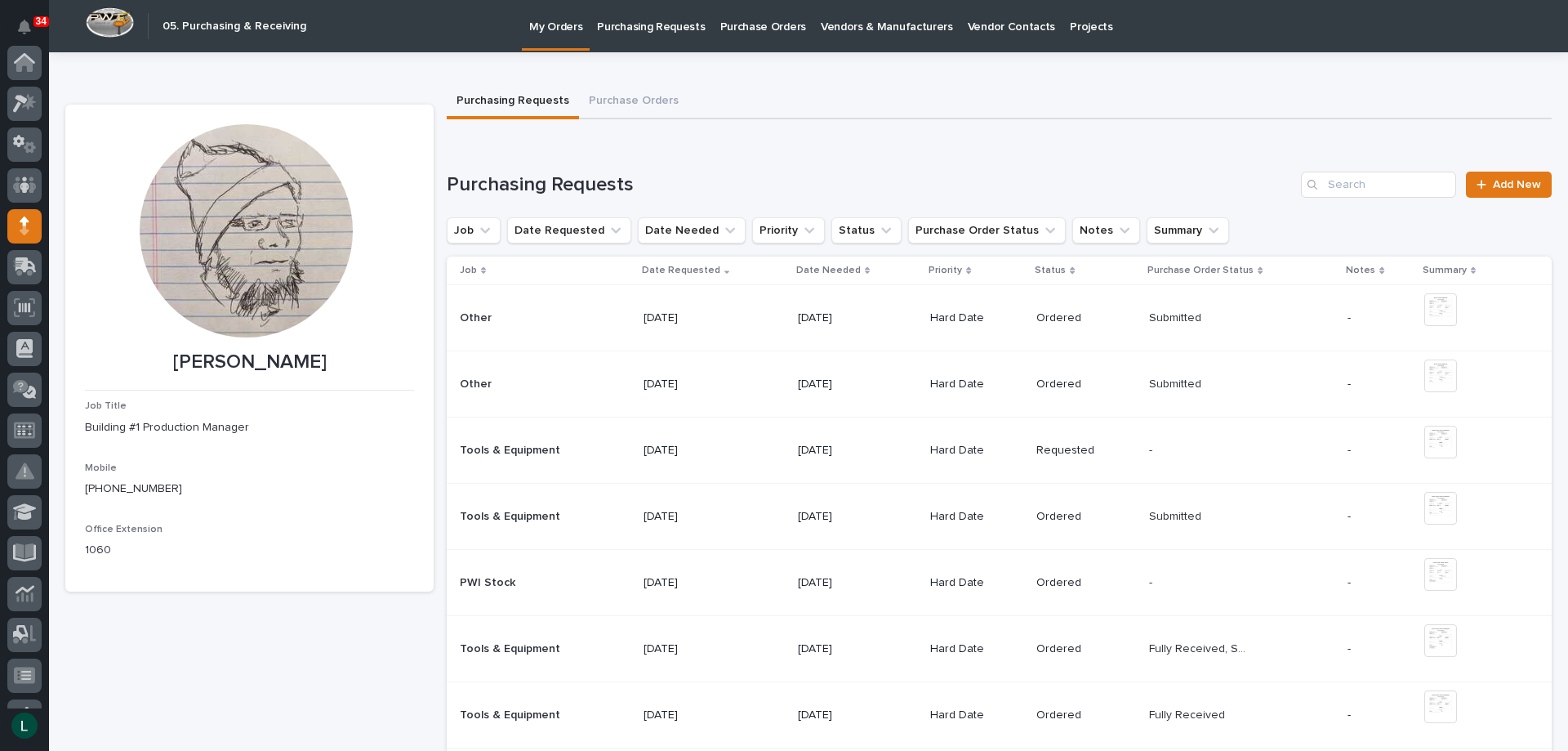
scroll to position [163, 0]
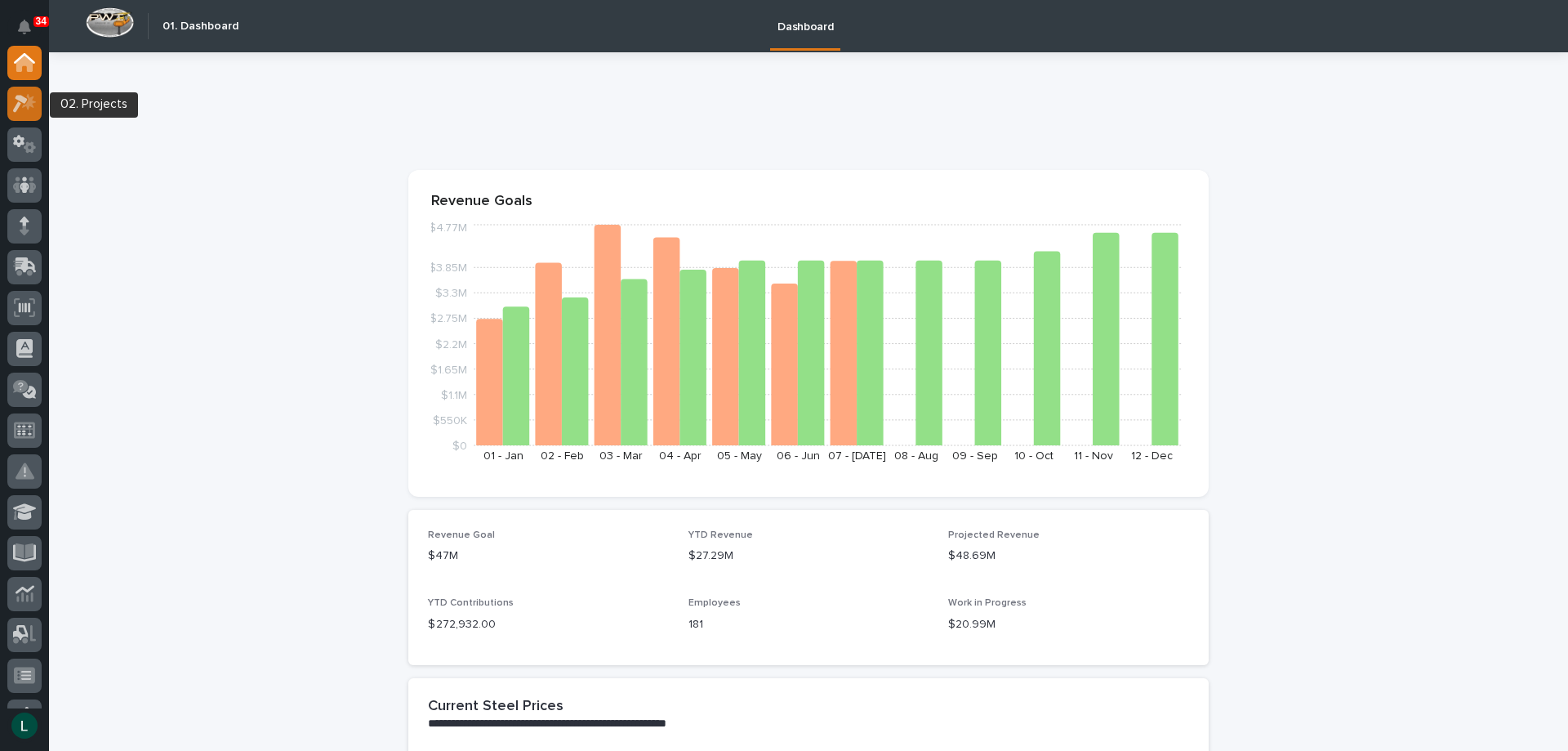
click at [22, 105] on icon at bounding box center [25, 103] width 24 height 18
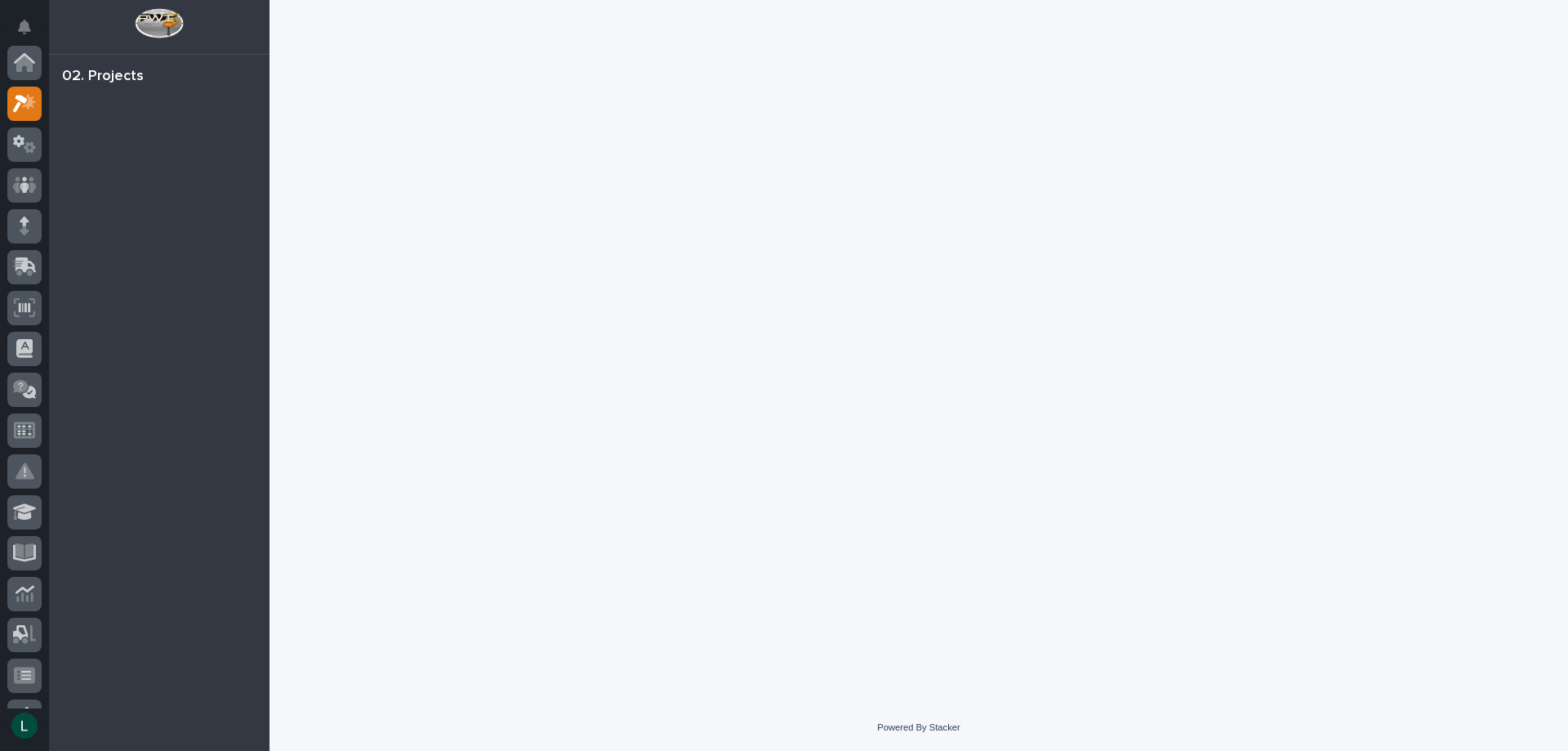
scroll to position [41, 0]
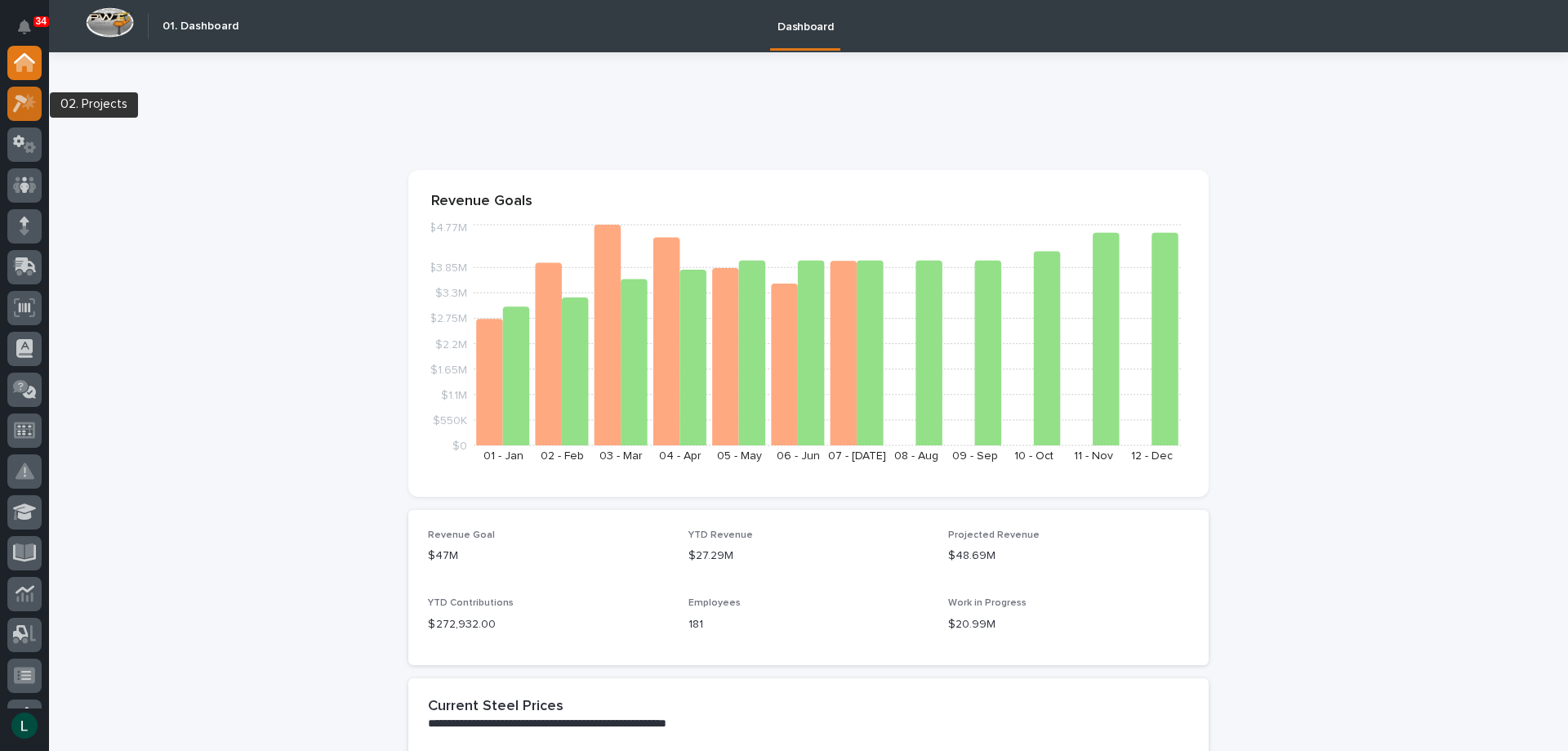
click at [22, 103] on icon at bounding box center [25, 103] width 24 height 18
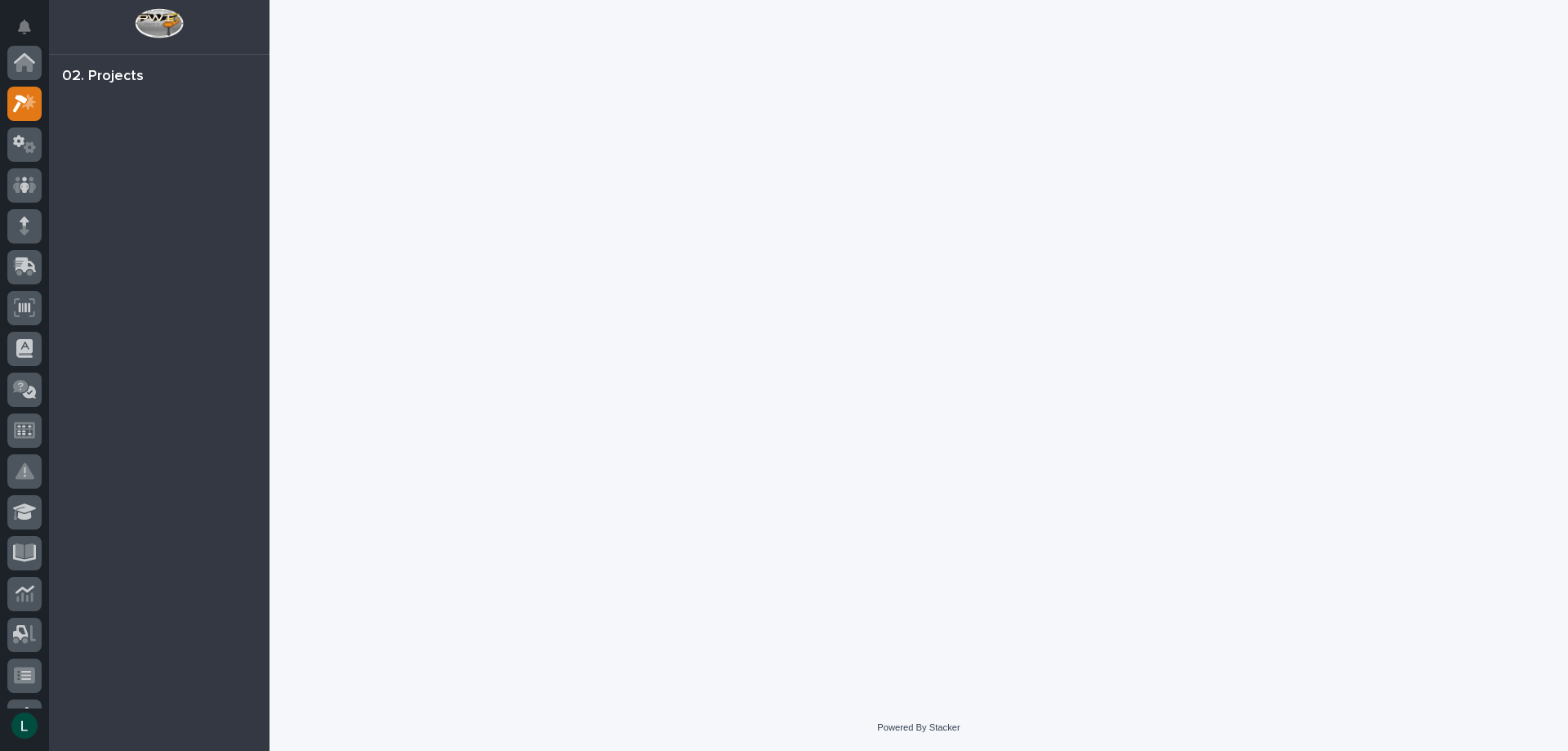
scroll to position [41, 0]
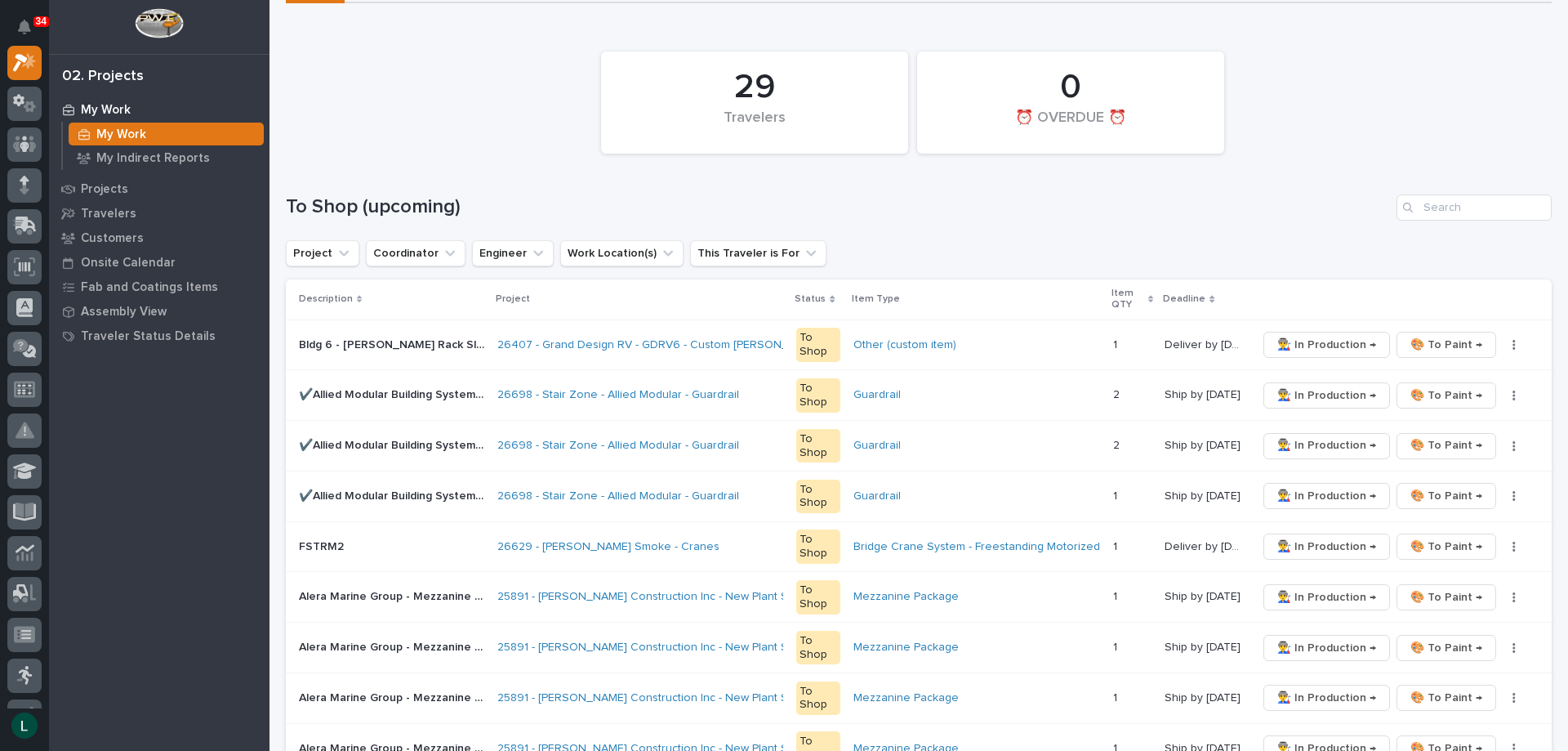
scroll to position [163, 0]
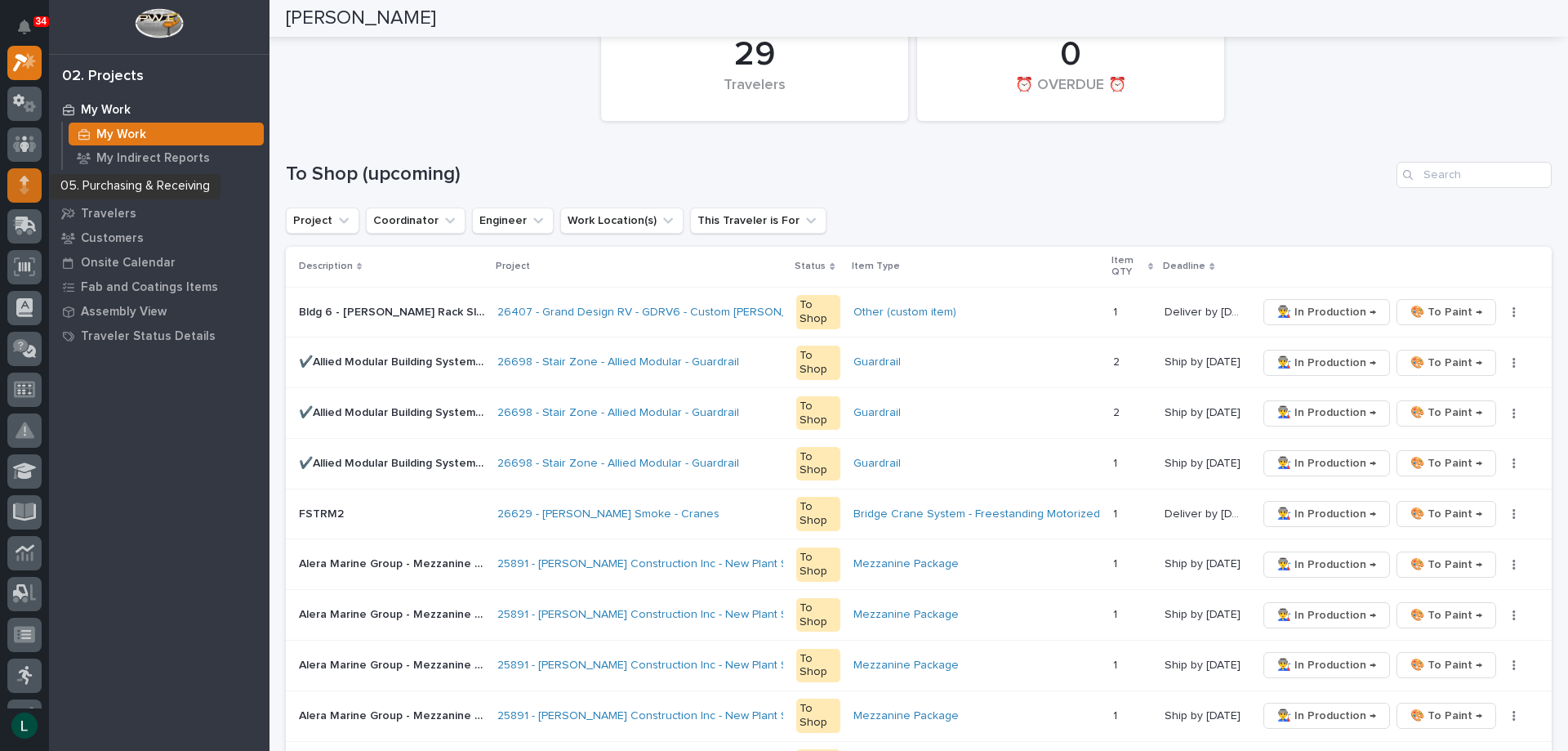
click at [28, 188] on icon at bounding box center [24, 185] width 10 height 18
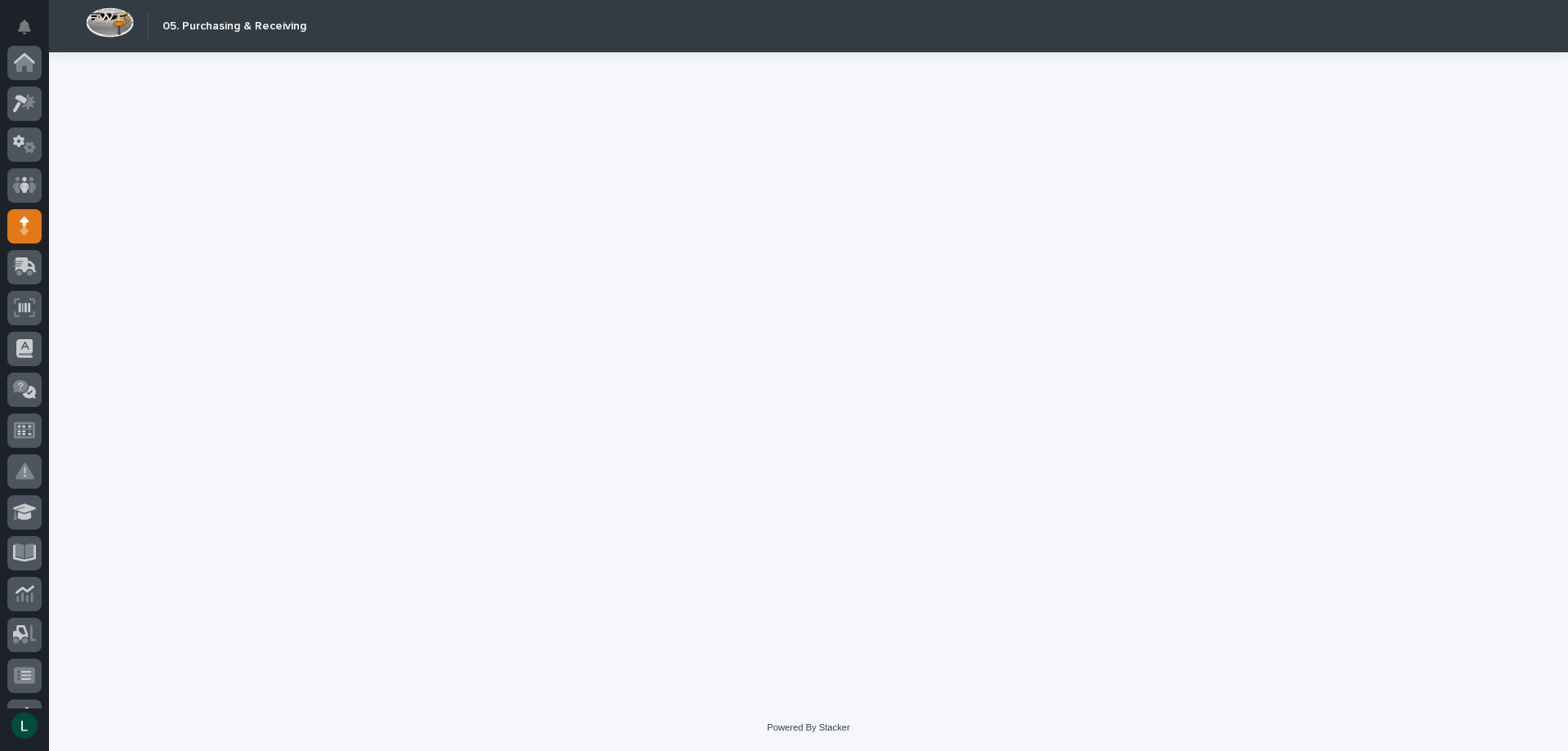
scroll to position [163, 0]
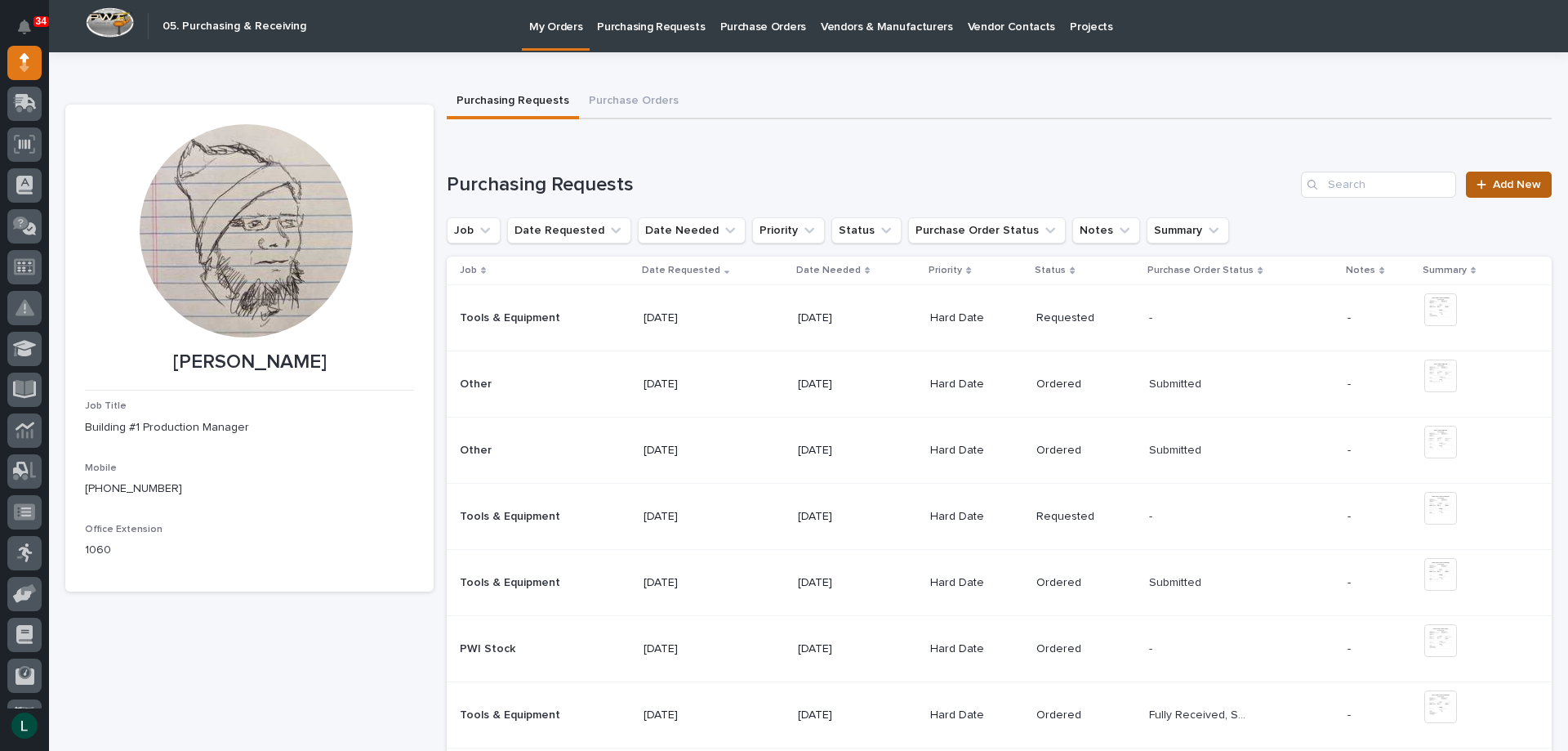
click at [1499, 185] on span "Add New" at bounding box center [1516, 185] width 48 height 11
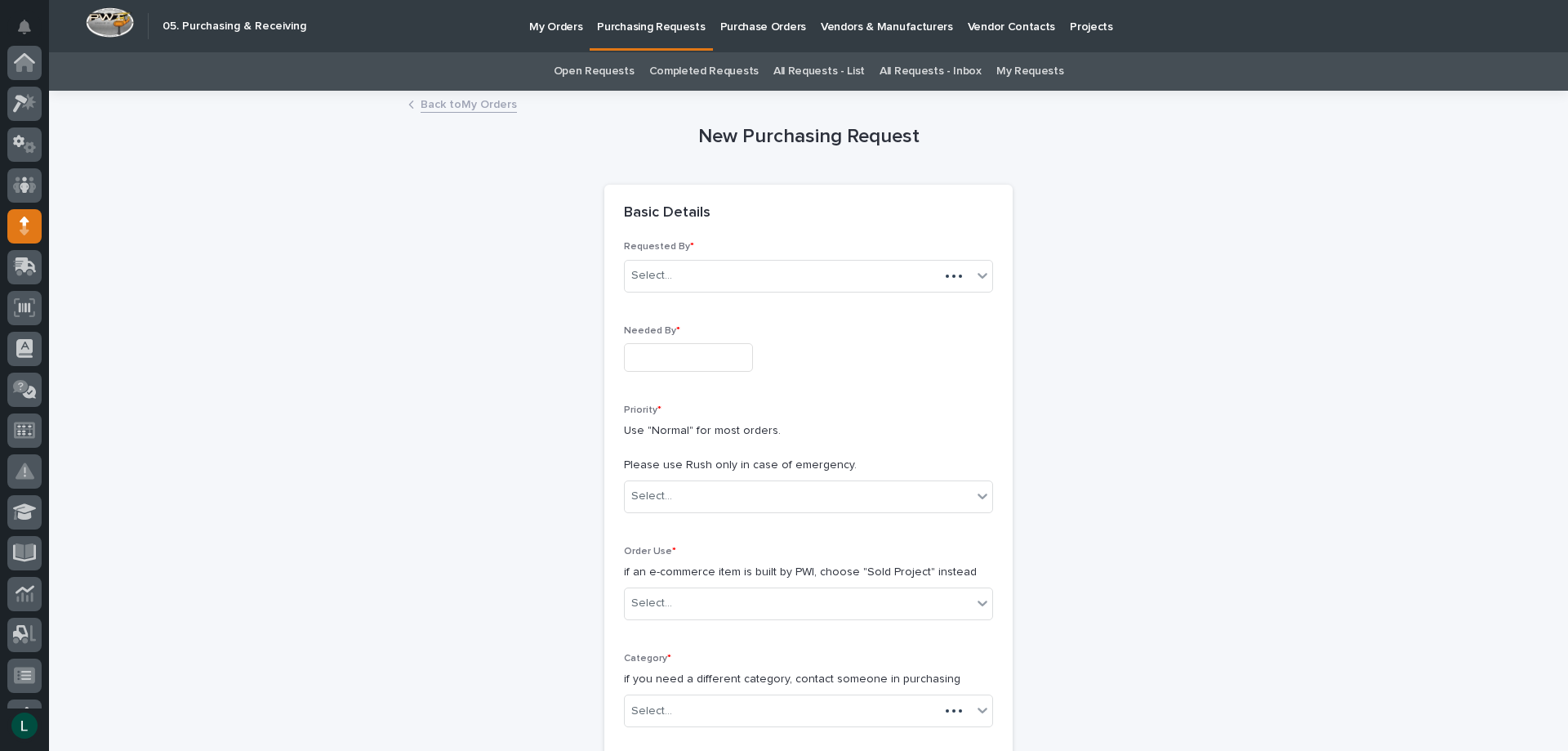
scroll to position [163, 0]
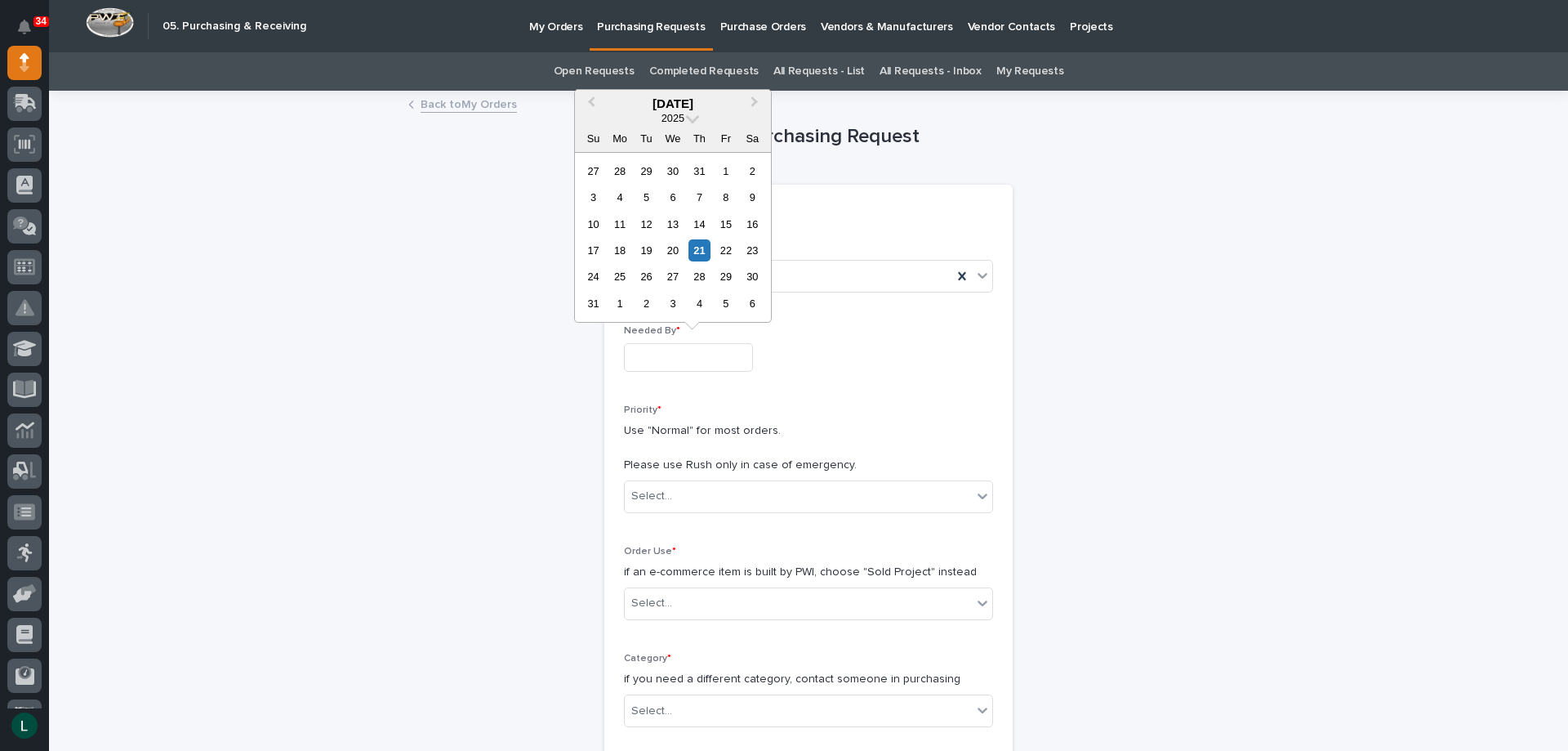
click at [671, 357] on input "text" at bounding box center [688, 357] width 129 height 29
click at [724, 272] on div "29" at bounding box center [726, 277] width 22 height 22
type input "**********"
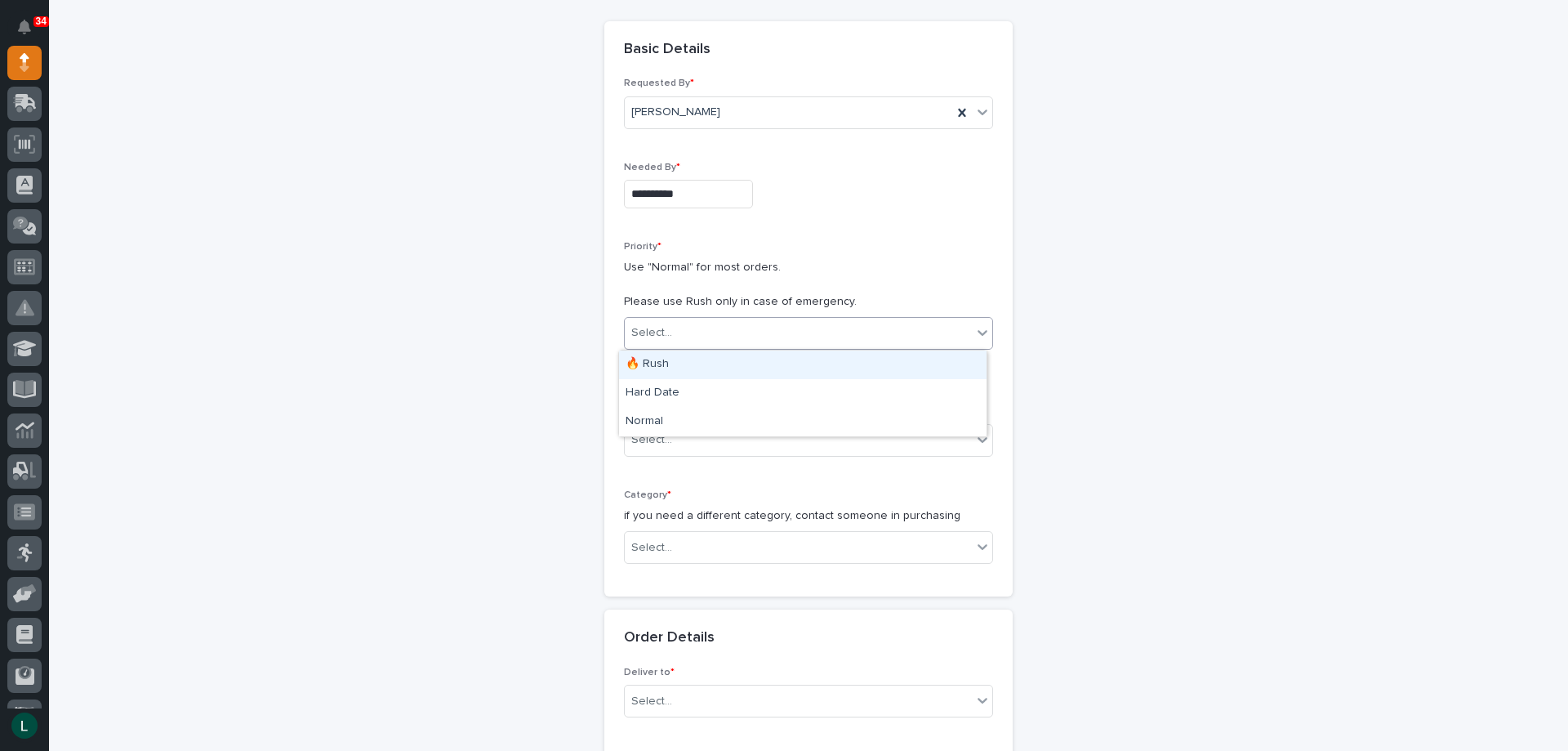
click at [873, 321] on div "Select..." at bounding box center [798, 332] width 347 height 27
click at [831, 387] on div "Hard Date" at bounding box center [802, 393] width 367 height 29
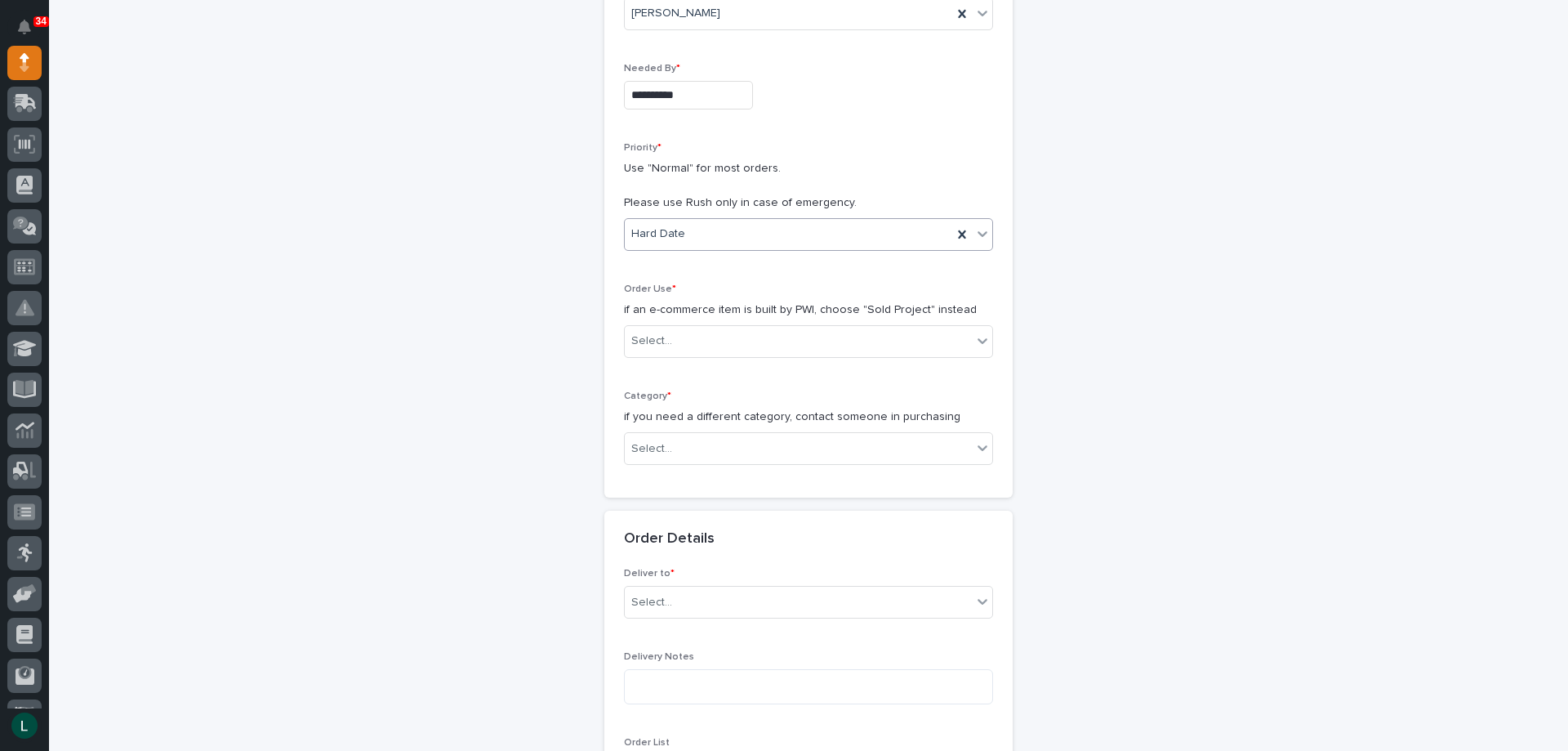
scroll to position [327, 0]
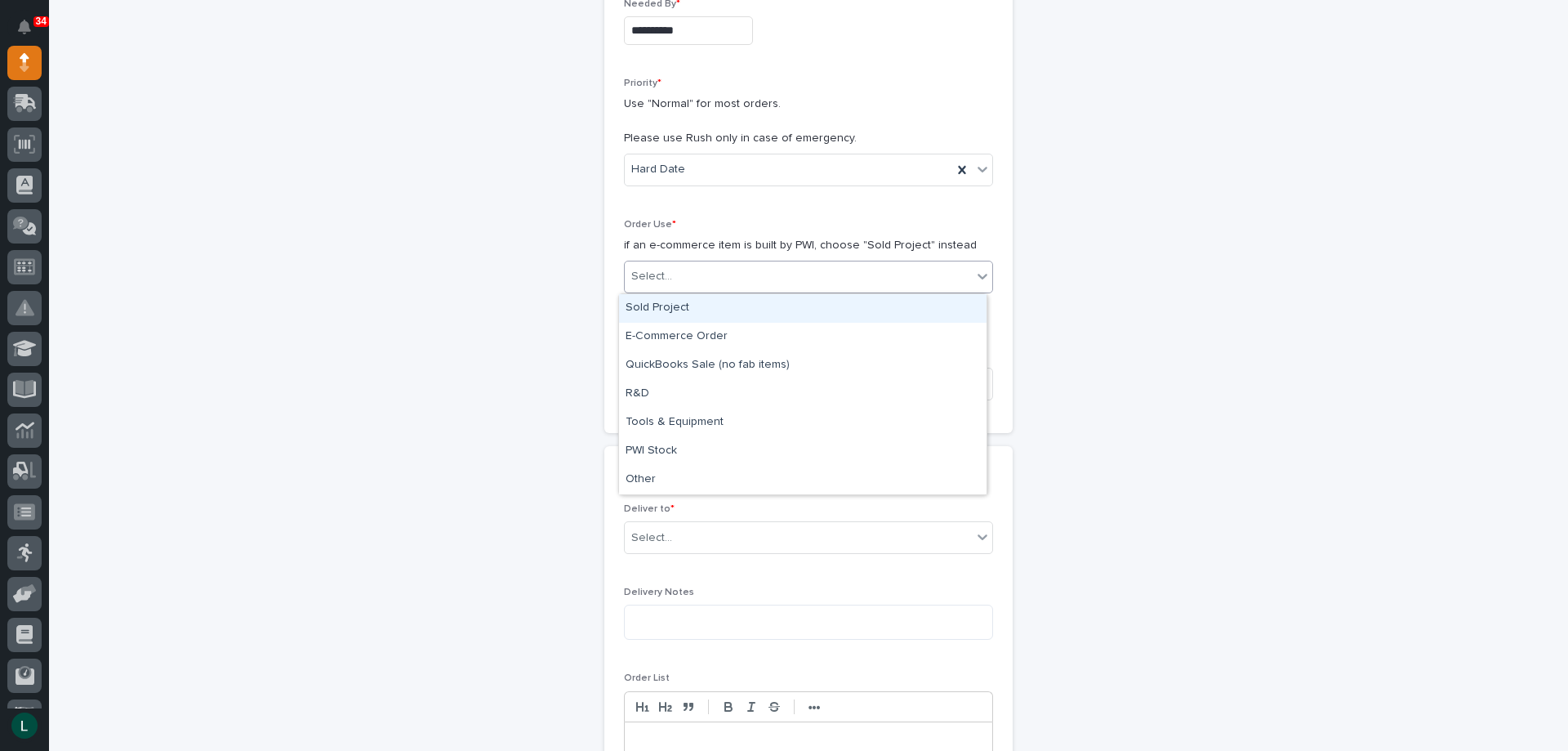
click at [872, 267] on div "Select..." at bounding box center [798, 276] width 347 height 27
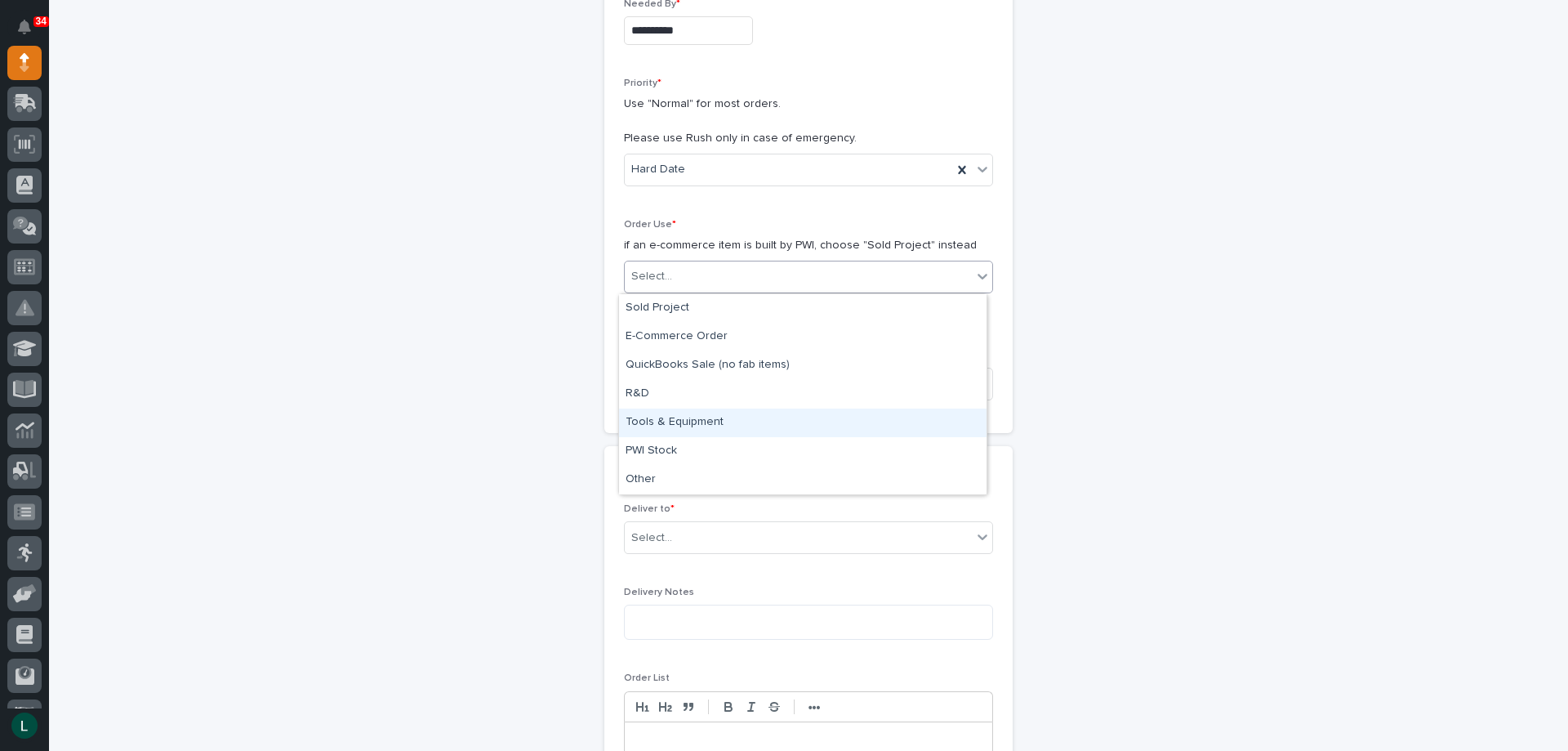
click at [837, 416] on div "Tools & Equipment" at bounding box center [802, 423] width 367 height 29
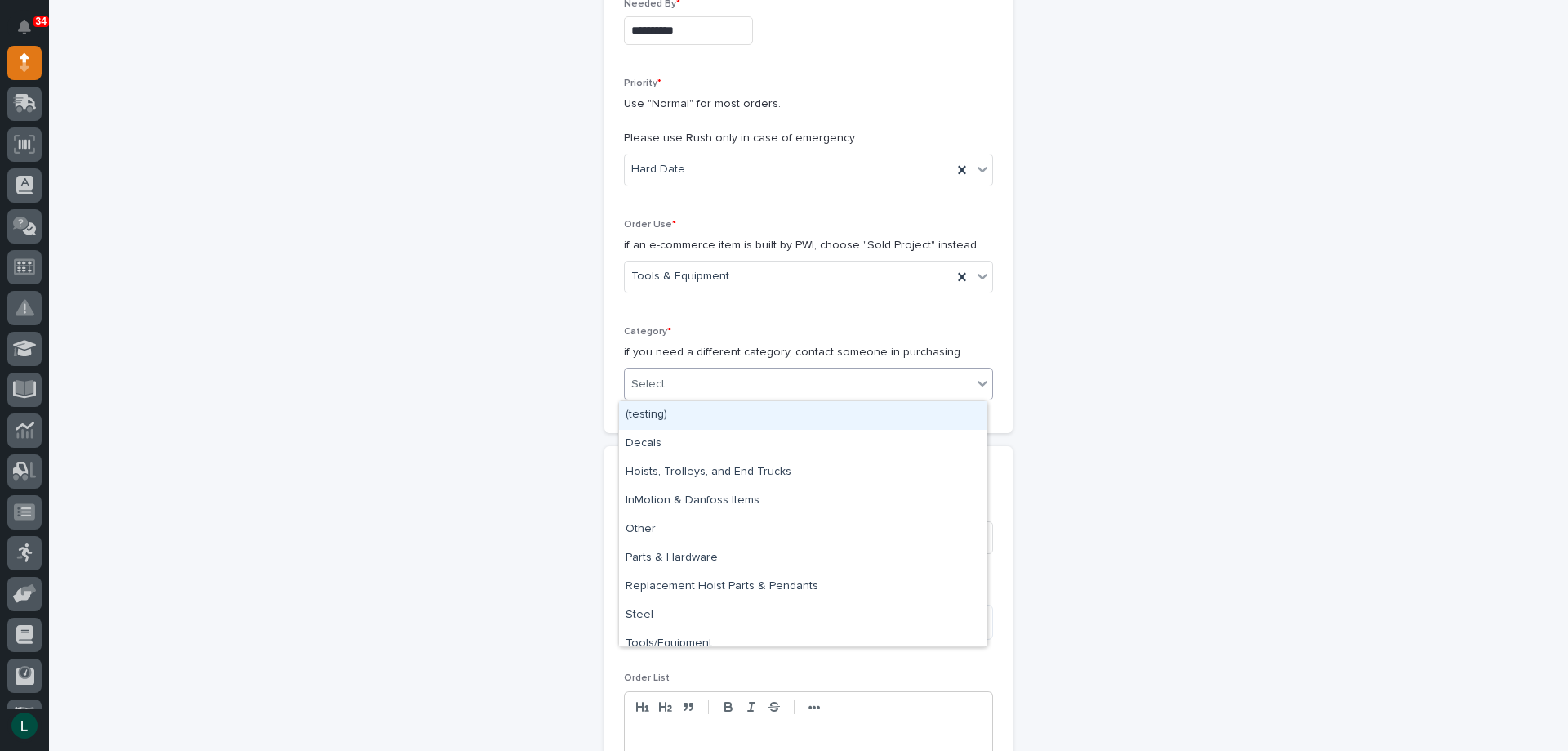
click at [817, 376] on div "Select..." at bounding box center [798, 384] width 347 height 27
click at [791, 635] on div "Tools/Equipment" at bounding box center [802, 644] width 367 height 29
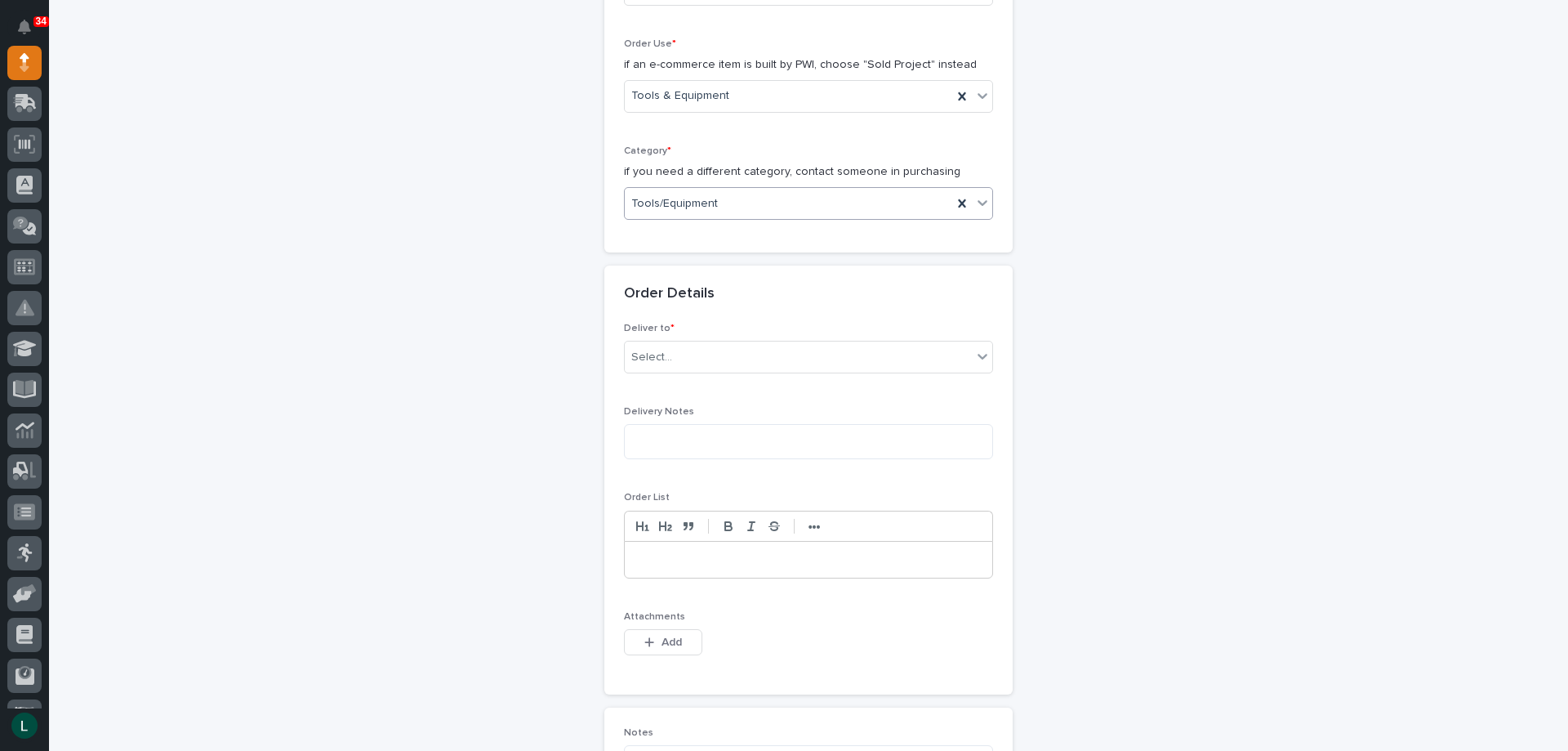
scroll to position [572, 0]
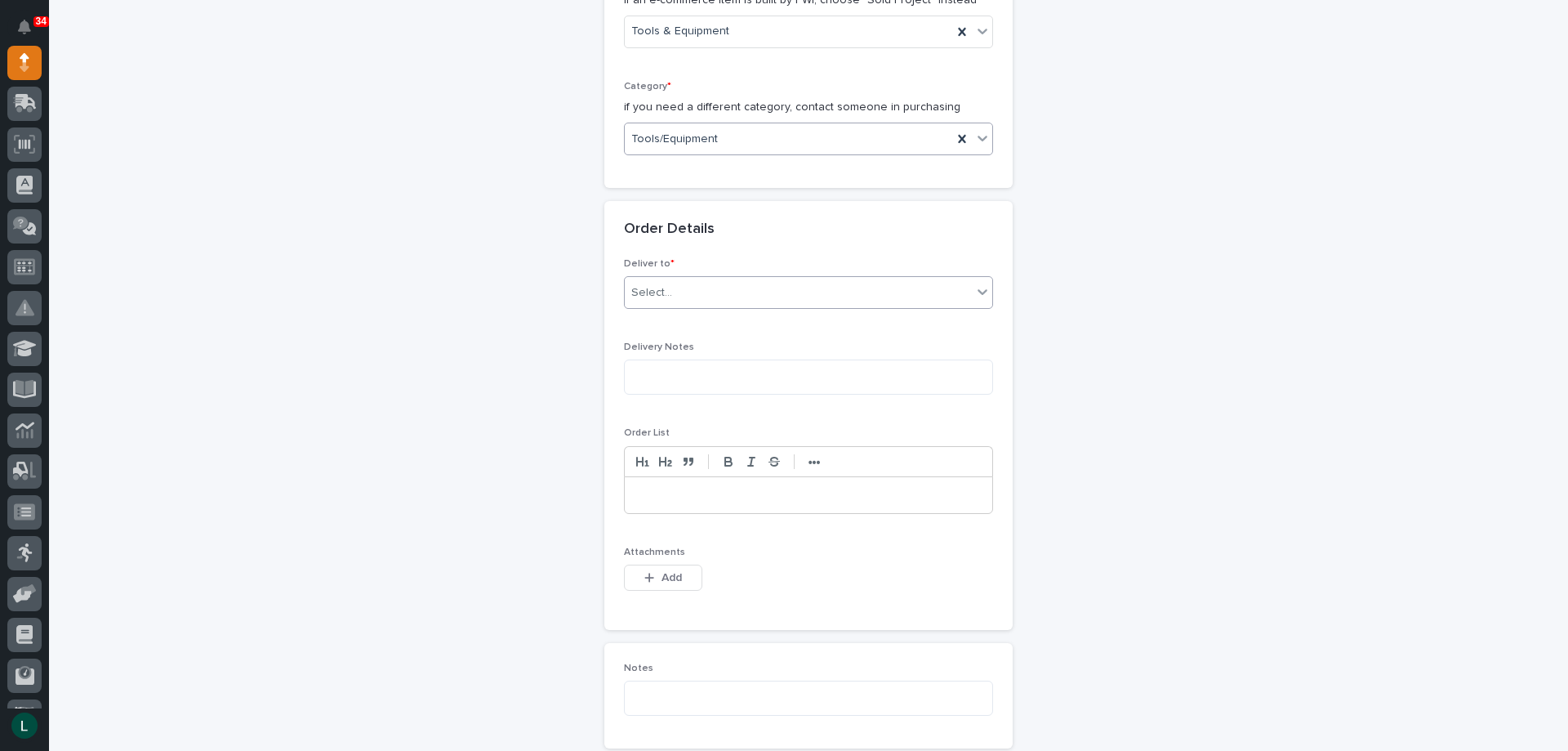
click at [794, 280] on div "Select..." at bounding box center [798, 292] width 347 height 27
click at [797, 313] on div "PWI" at bounding box center [802, 324] width 367 height 29
click at [799, 374] on textarea at bounding box center [808, 377] width 369 height 35
type textarea "*********"
click at [719, 492] on p at bounding box center [809, 495] width 343 height 17
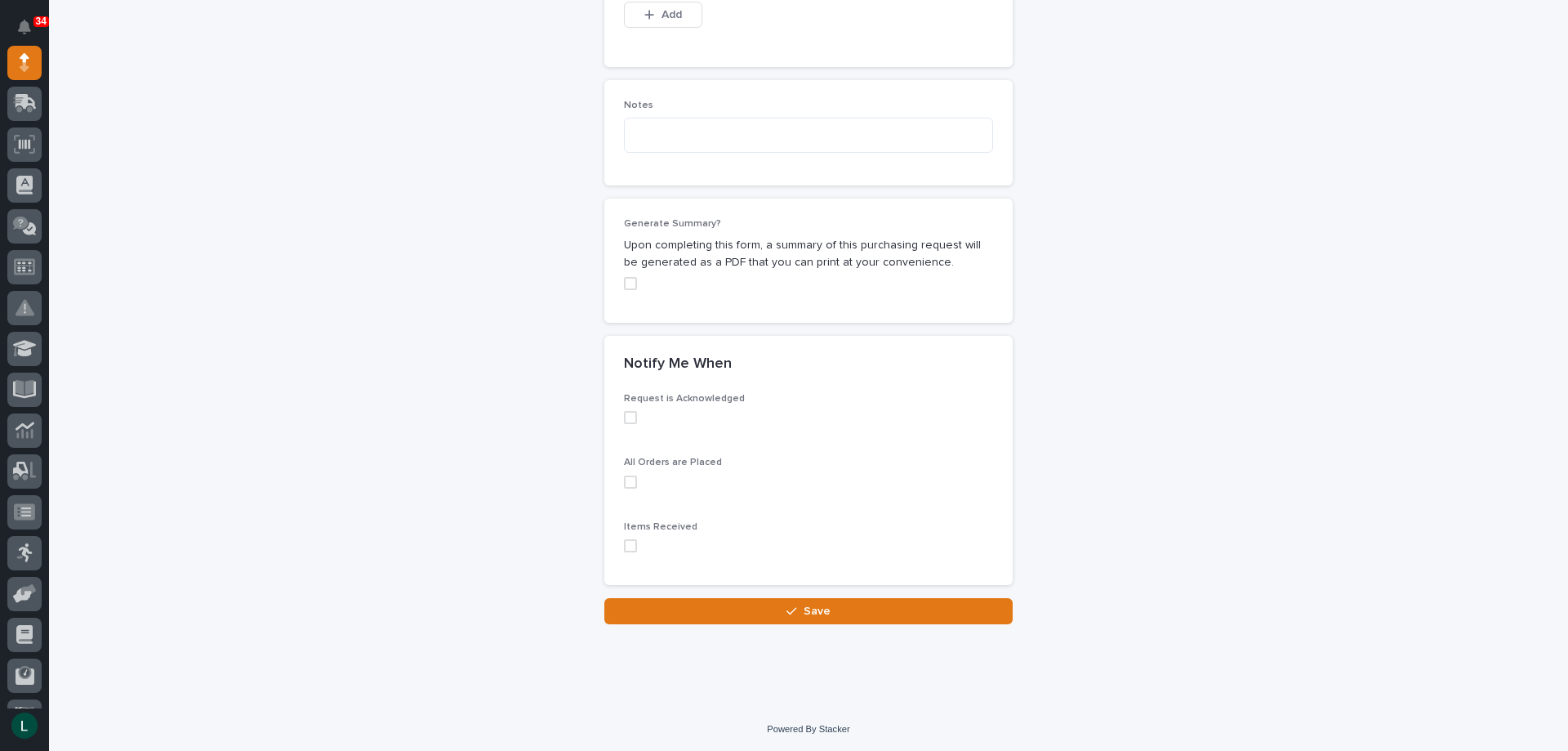
scroll to position [1136, 0]
click at [624, 414] on span at bounding box center [630, 416] width 13 height 13
click at [624, 480] on span at bounding box center [630, 480] width 13 height 13
drag, startPoint x: 623, startPoint y: 544, endPoint x: 651, endPoint y: 566, distance: 35.6
click at [624, 544] on span at bounding box center [630, 544] width 13 height 13
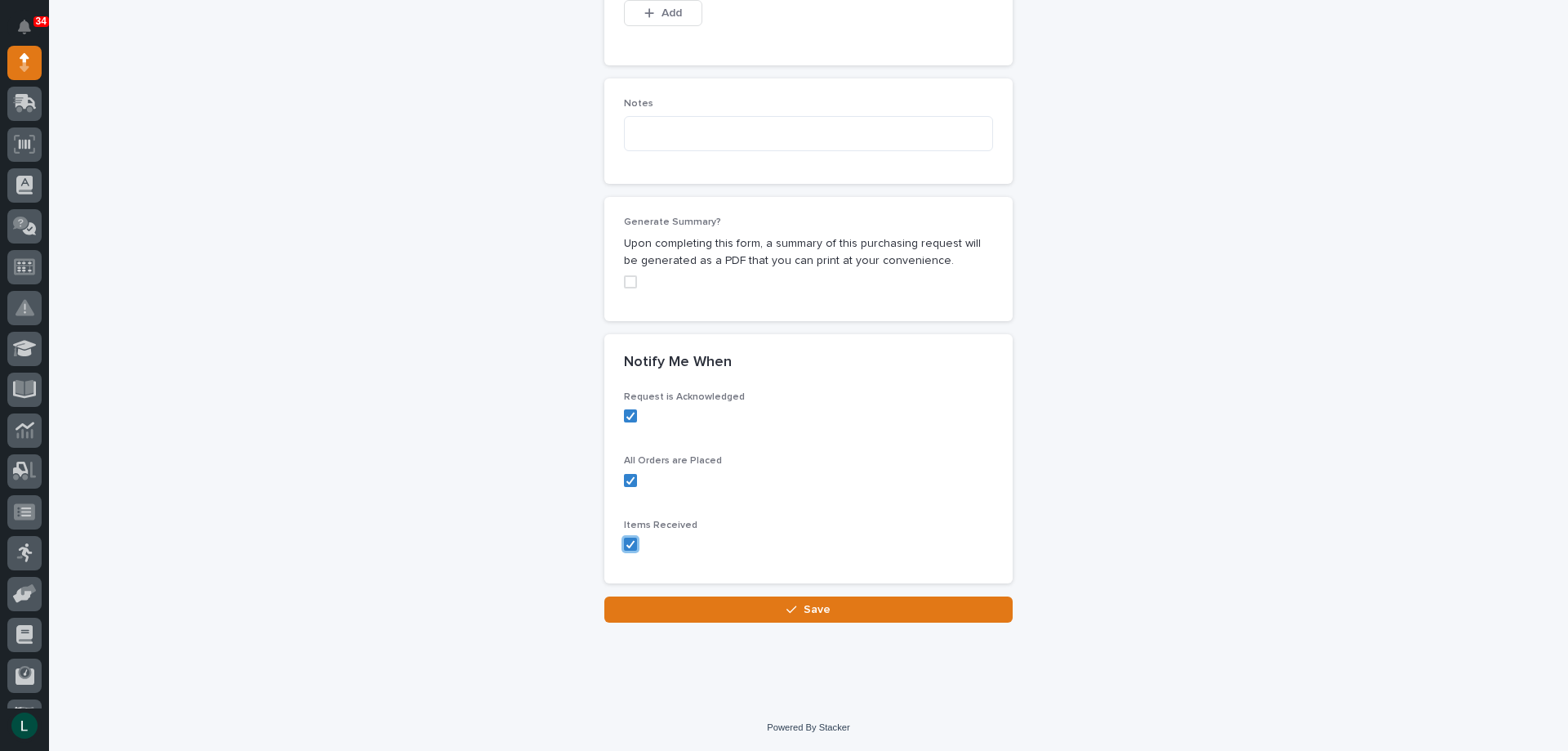
click at [808, 605] on span "Save" at bounding box center [816, 609] width 27 height 15
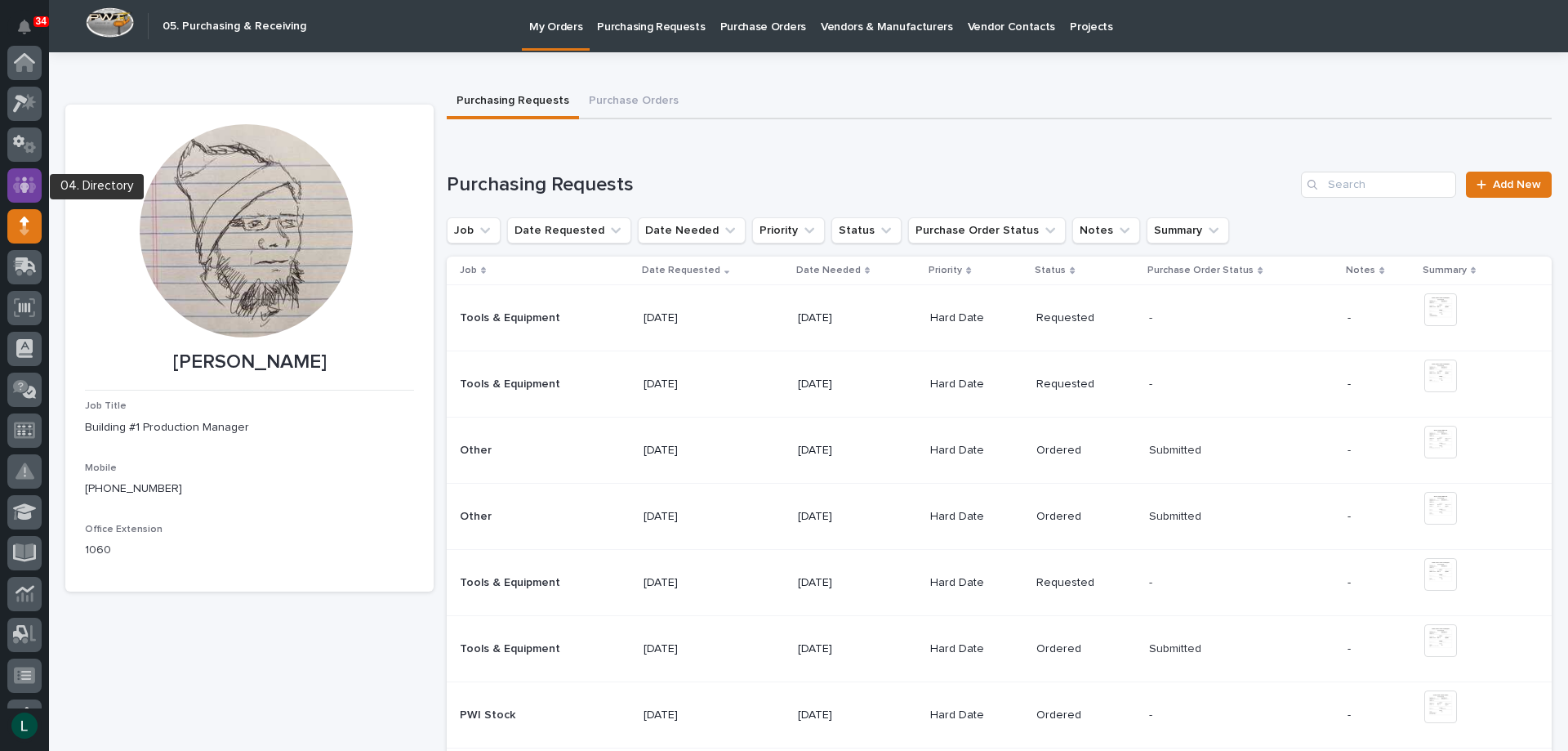
click at [25, 182] on icon at bounding box center [25, 185] width 24 height 18
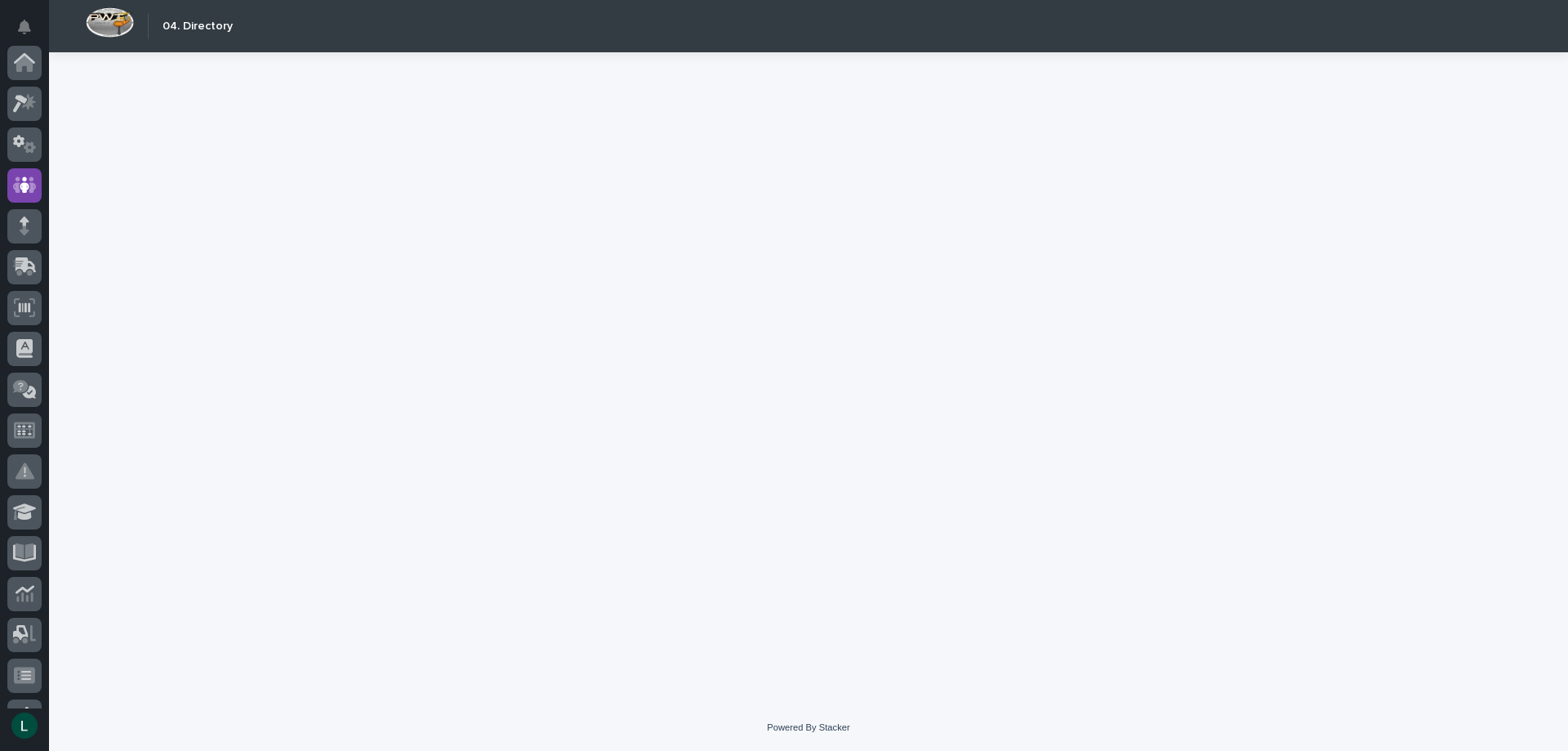
scroll to position [123, 0]
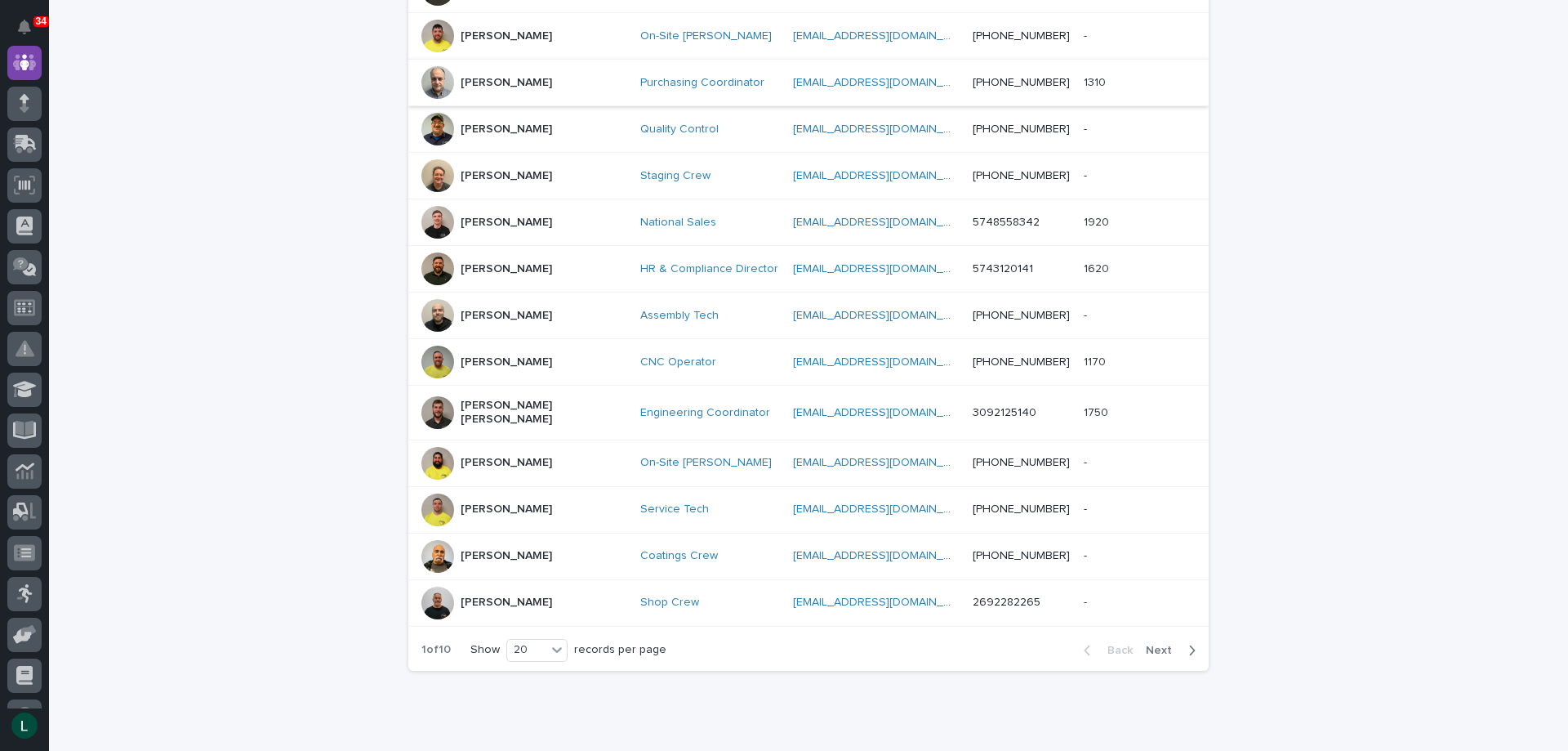
scroll to position [735, 0]
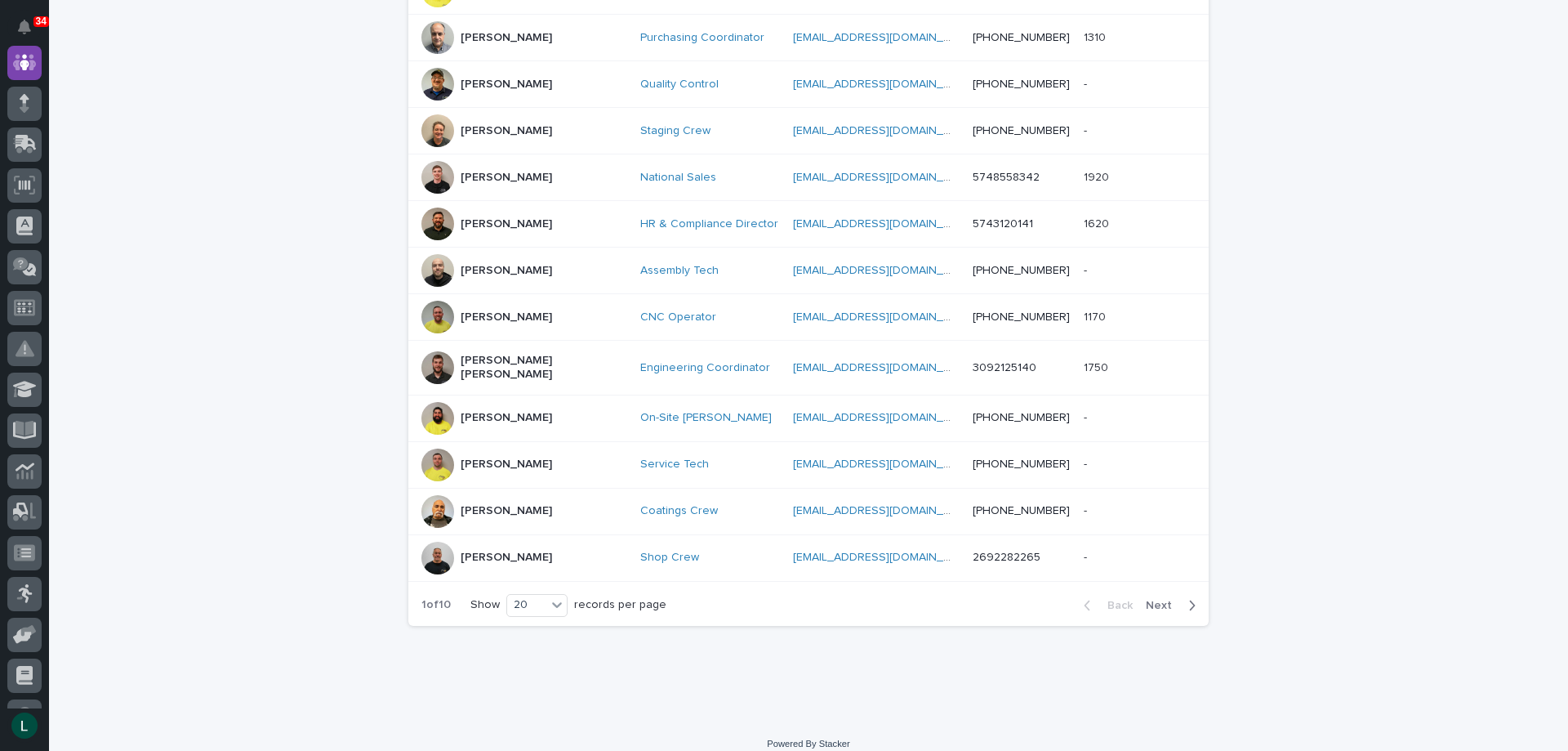
click at [460, 458] on p "[PERSON_NAME]" at bounding box center [505, 464] width 91 height 14
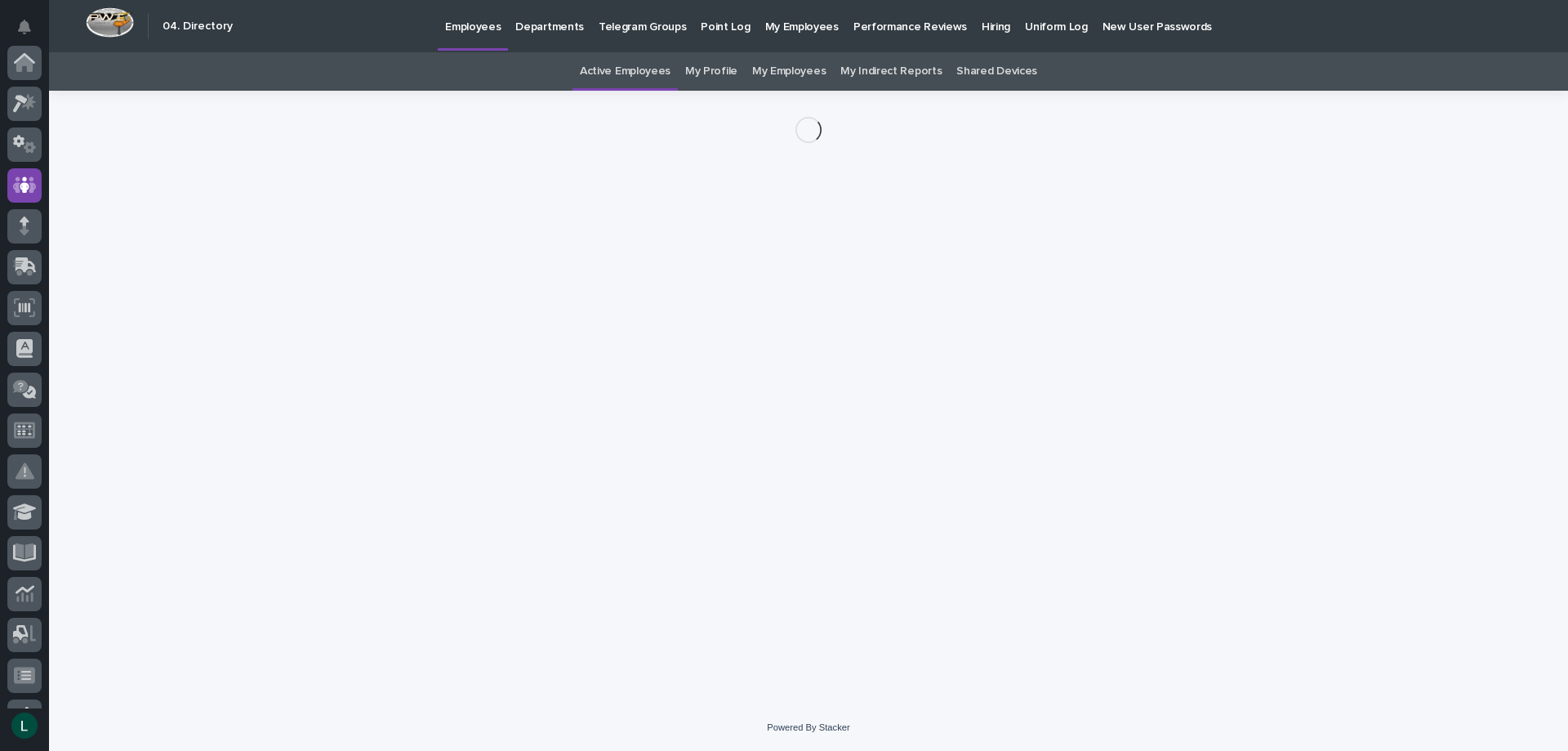
scroll to position [123, 0]
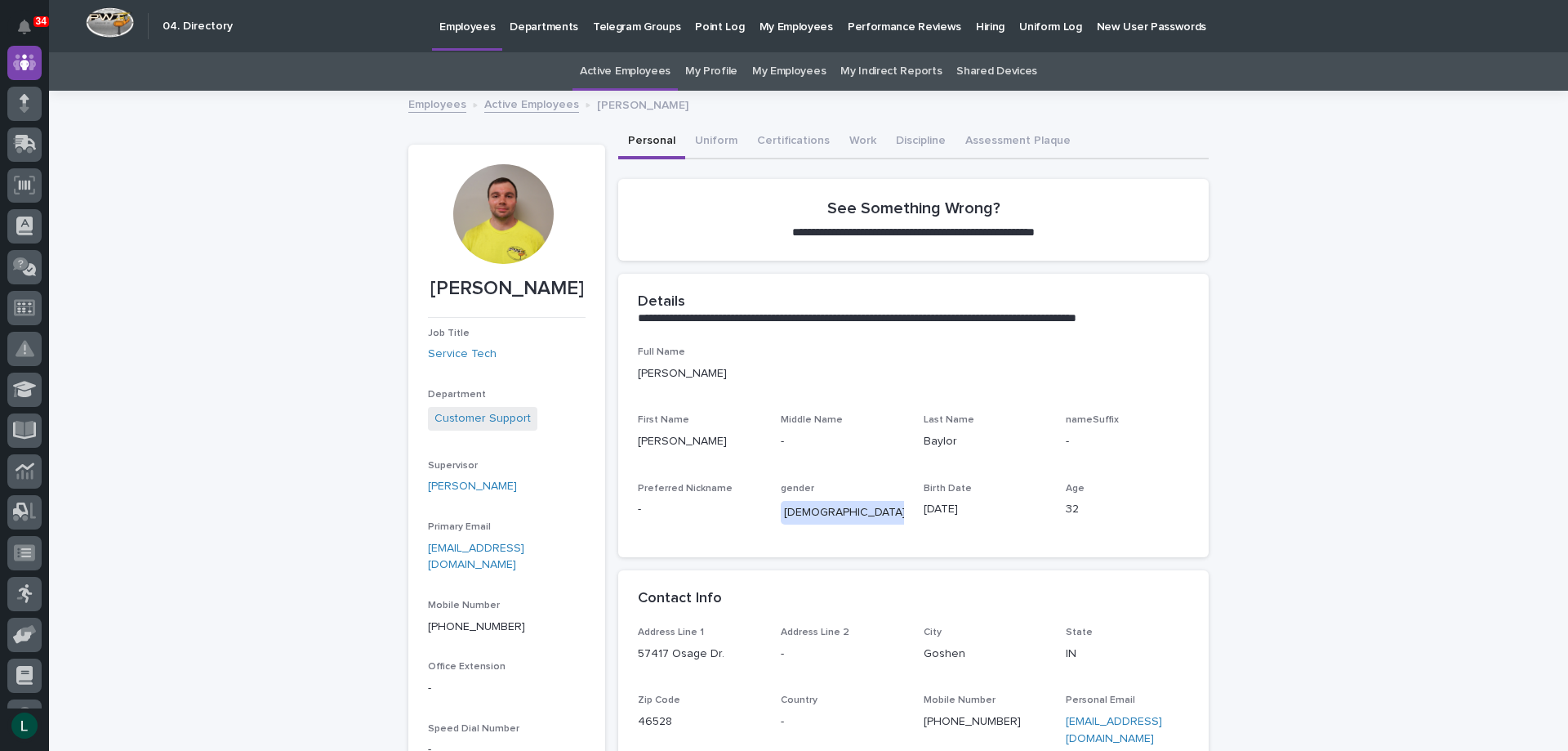
click at [455, 30] on p "Employees" at bounding box center [467, 17] width 55 height 34
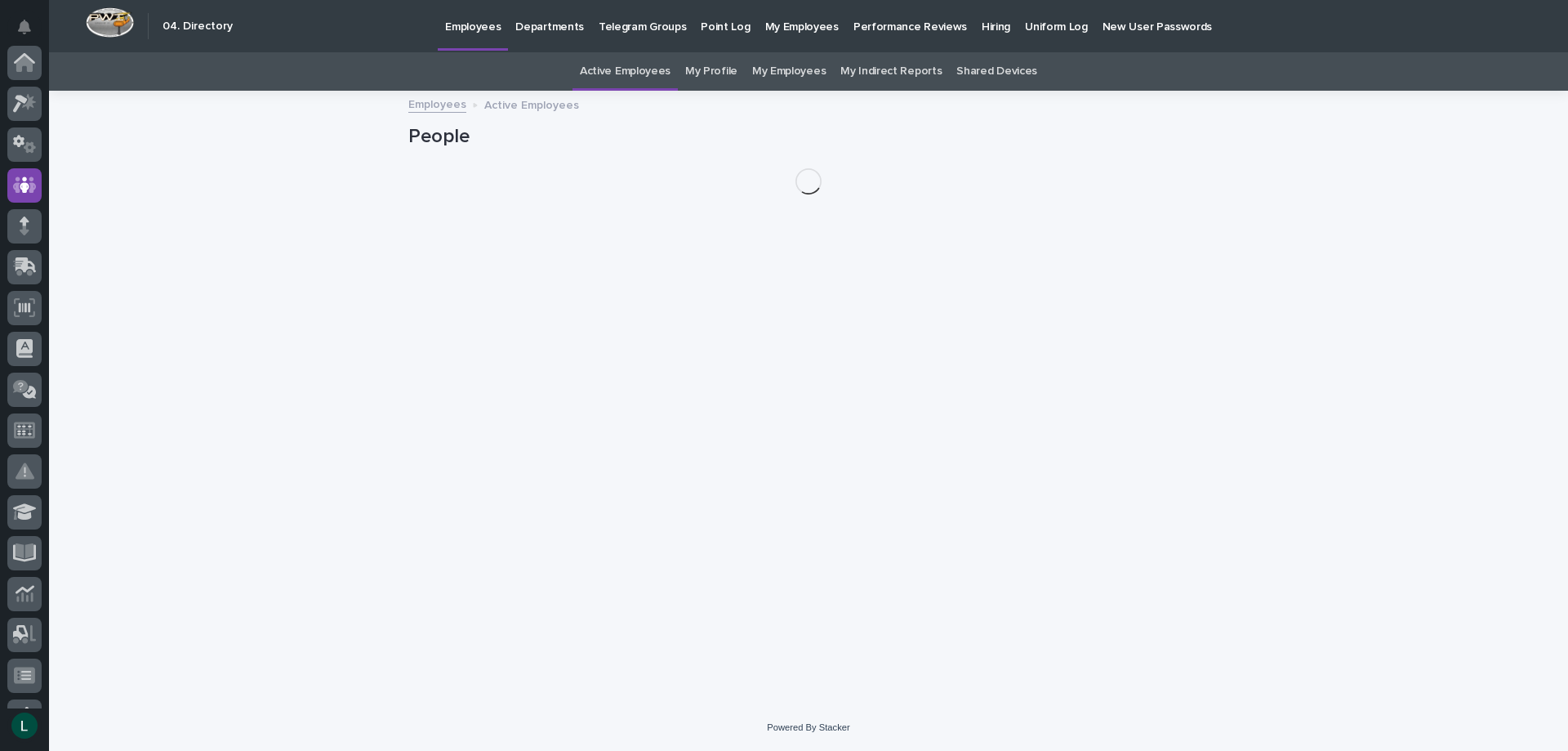
scroll to position [123, 0]
